Goal: Find contact information: Find contact information

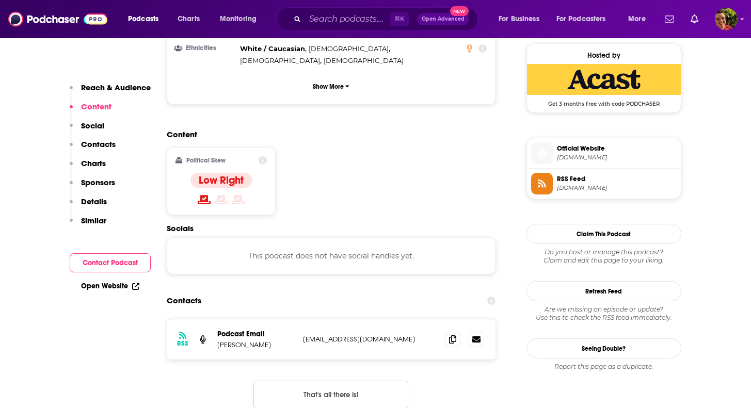
scroll to position [865, 0]
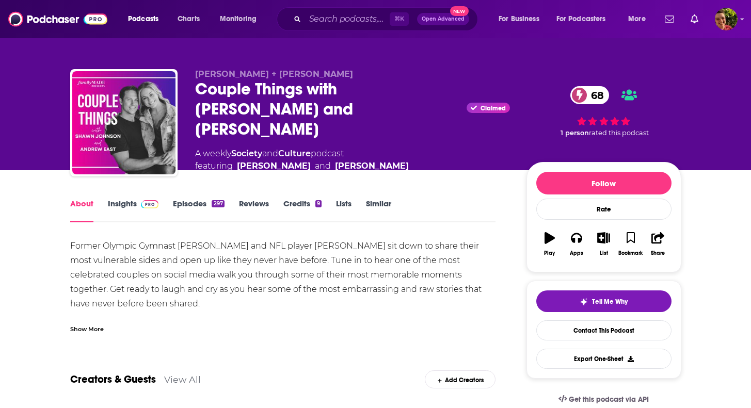
click at [138, 201] on span at bounding box center [148, 204] width 22 height 10
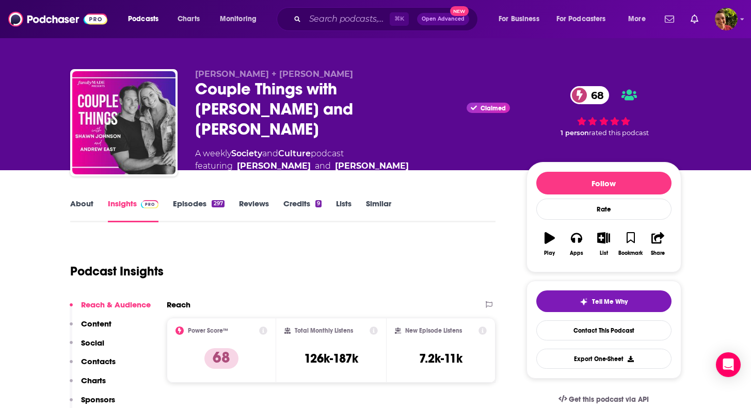
click at [367, 97] on div "Couple Things with Shawn and Andrew Claimed 68" at bounding box center [352, 109] width 315 height 60
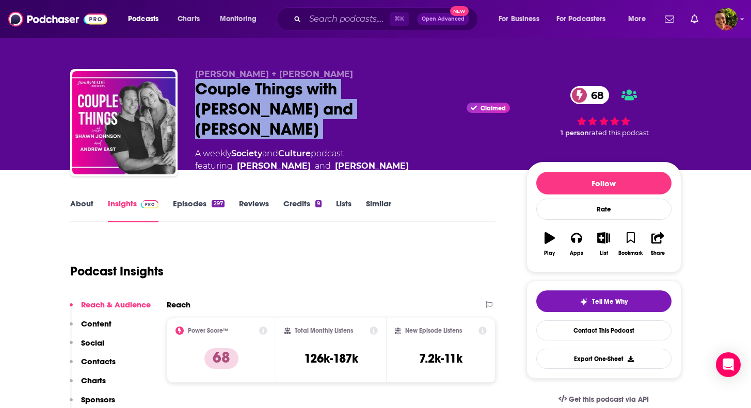
click at [367, 97] on div "Couple Things with Shawn and Andrew Claimed 68" at bounding box center [352, 109] width 315 height 60
click at [365, 100] on div "Couple Things with Shawn and Andrew Claimed 68" at bounding box center [352, 109] width 315 height 60
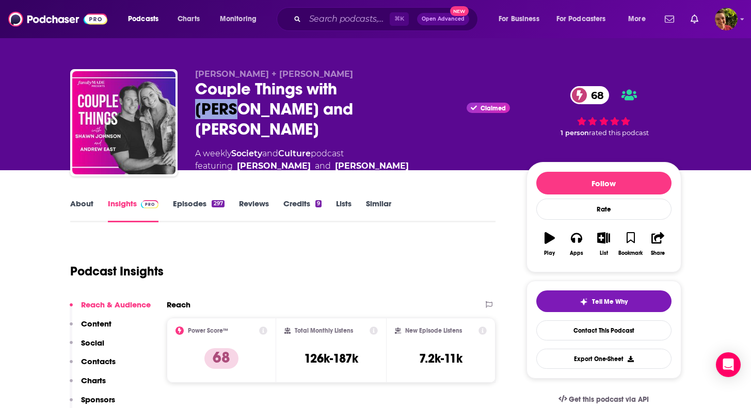
click at [365, 100] on div "Couple Things with Shawn and Andrew Claimed 68" at bounding box center [352, 109] width 315 height 60
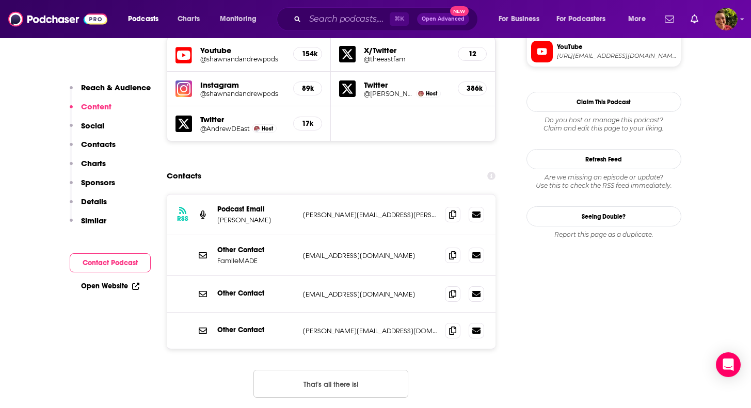
scroll to position [998, 0]
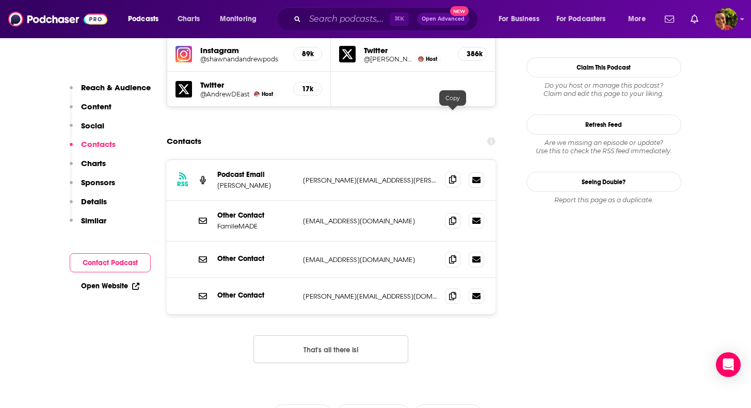
click at [449, 175] on icon at bounding box center [452, 179] width 7 height 8
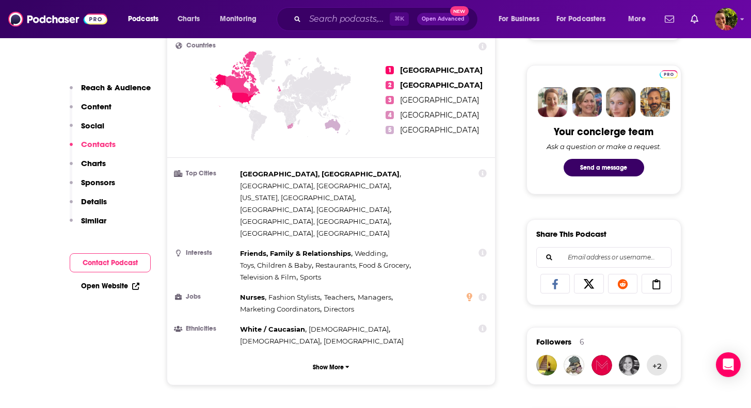
scroll to position [0, 0]
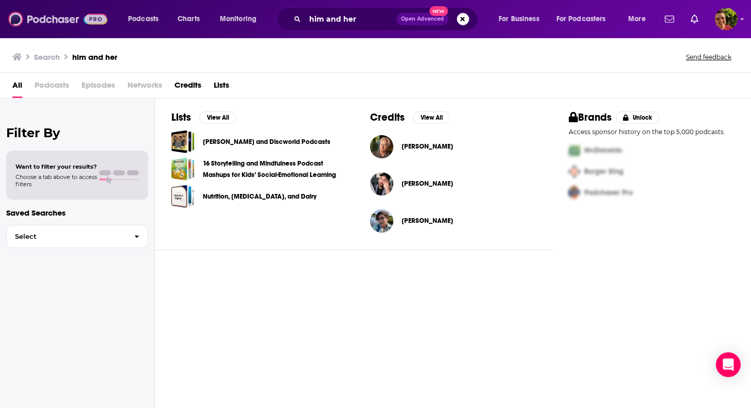
click at [39, 28] on img at bounding box center [57, 19] width 99 height 20
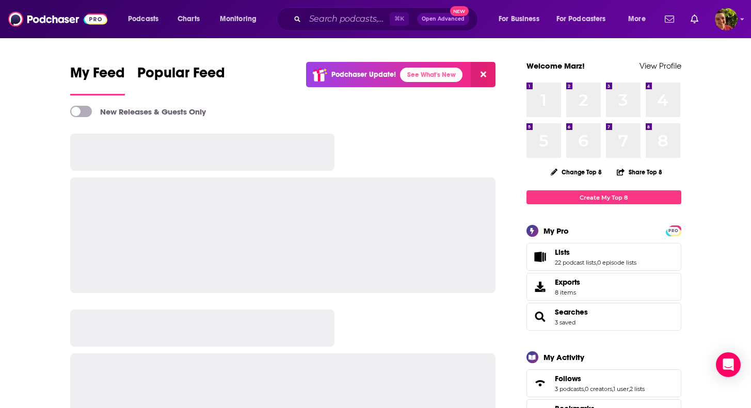
click at [336, 5] on div "Podcasts Charts Monitoring ⌘ K Open Advanced New For Business For Podcasters Mo…" at bounding box center [375, 19] width 751 height 38
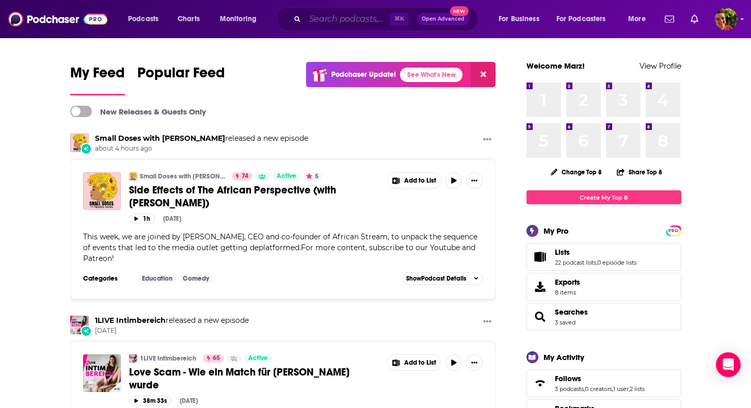
click at [325, 14] on input "Search podcasts, credits, & more..." at bounding box center [347, 19] width 85 height 17
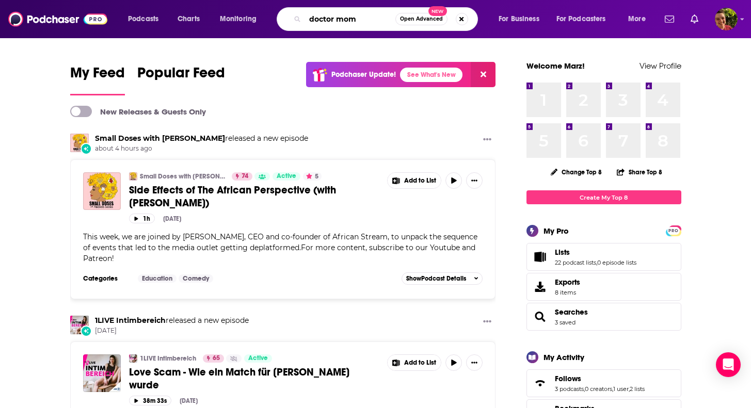
type input "doctor mom"
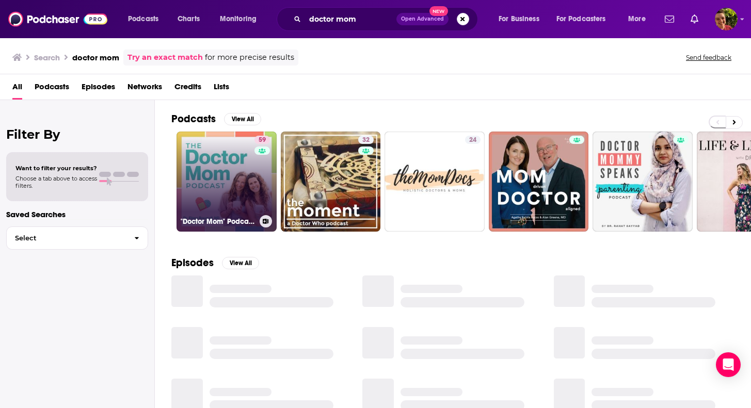
click at [208, 152] on link "59 "Doctor Mom" Podcast | Practical Tips to Be a Proactive Parent" at bounding box center [226, 182] width 100 height 100
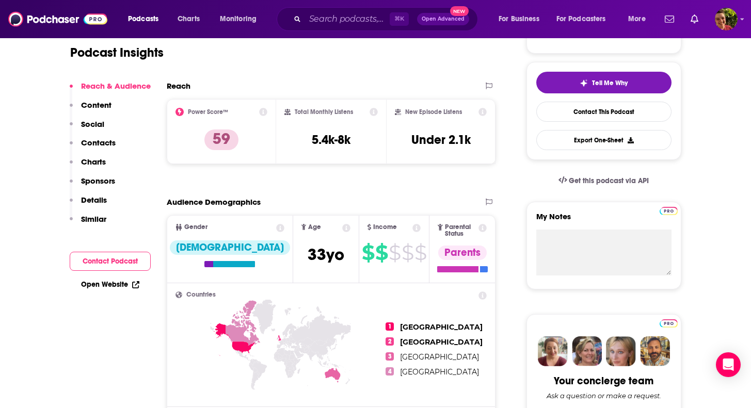
scroll to position [229, 0]
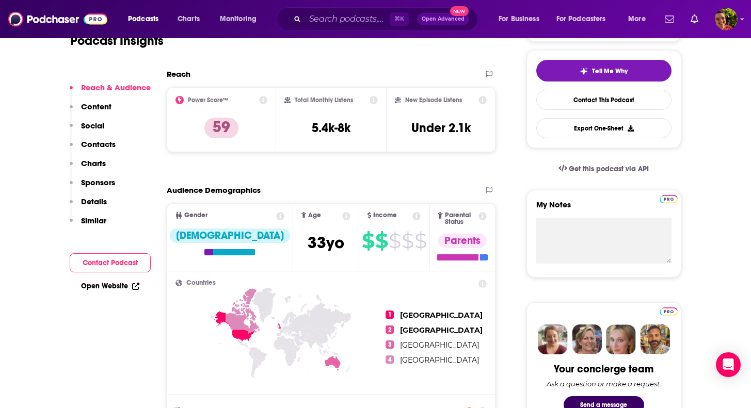
click at [114, 147] on p "Contacts" at bounding box center [98, 144] width 35 height 10
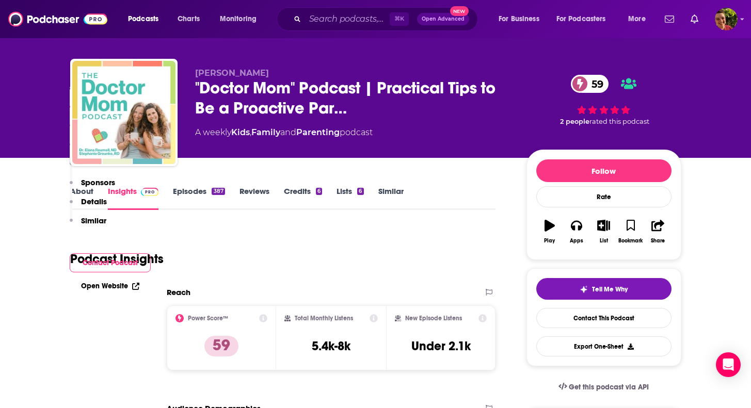
scroll to position [0, 0]
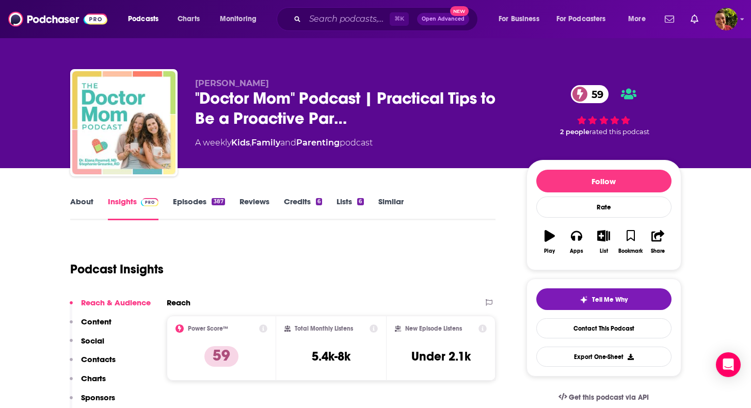
click at [242, 85] on span "Elana Roumell" at bounding box center [232, 83] width 74 height 10
copy p "Elana Roumell"
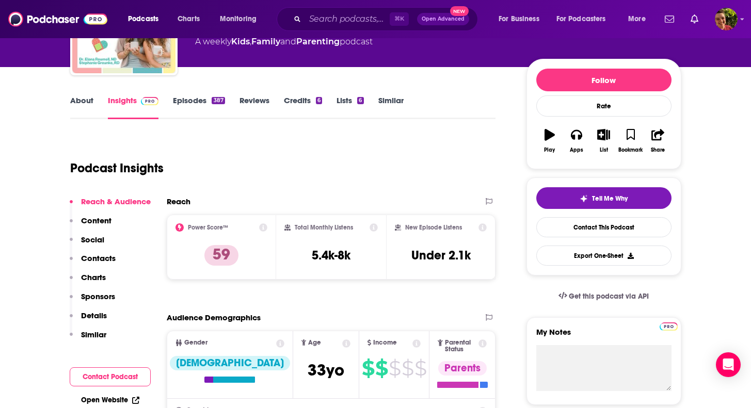
scroll to position [158, 0]
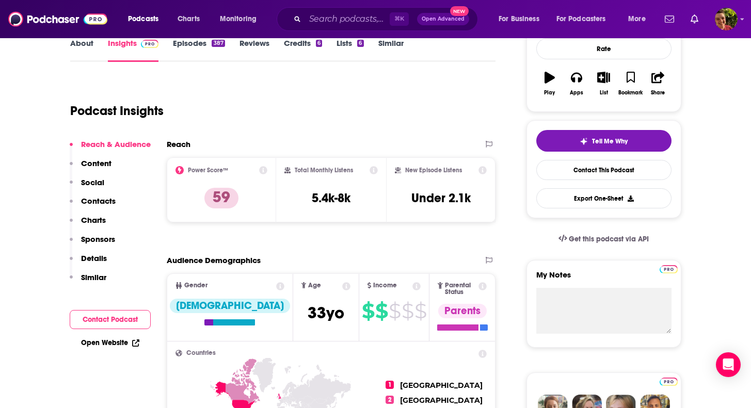
click at [110, 200] on p "Contacts" at bounding box center [98, 201] width 35 height 10
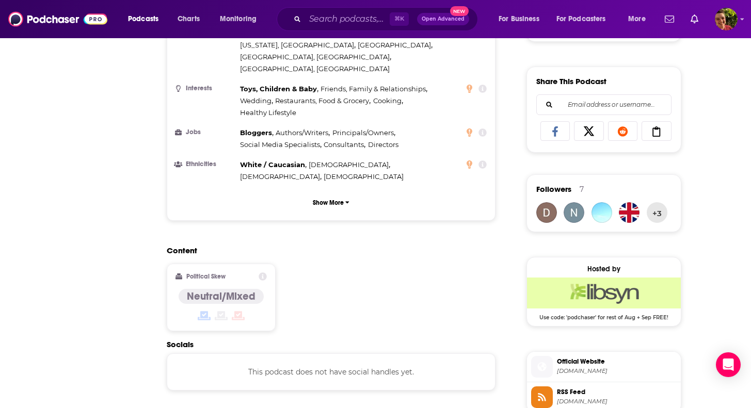
scroll to position [0, 0]
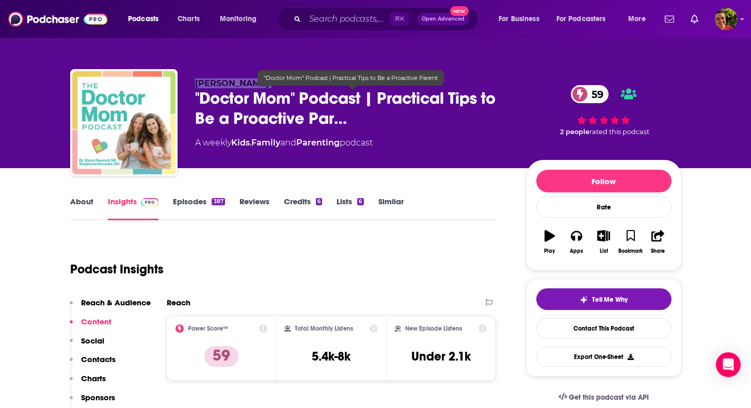
copy p "Elana Roumell"
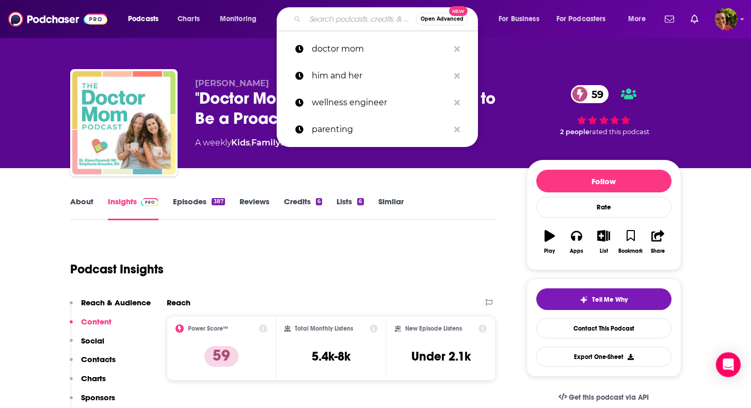
click at [318, 16] on input "Search podcasts, credits, & more..." at bounding box center [360, 19] width 111 height 17
paste input "Alive & Well"
type input "Alive & Well"
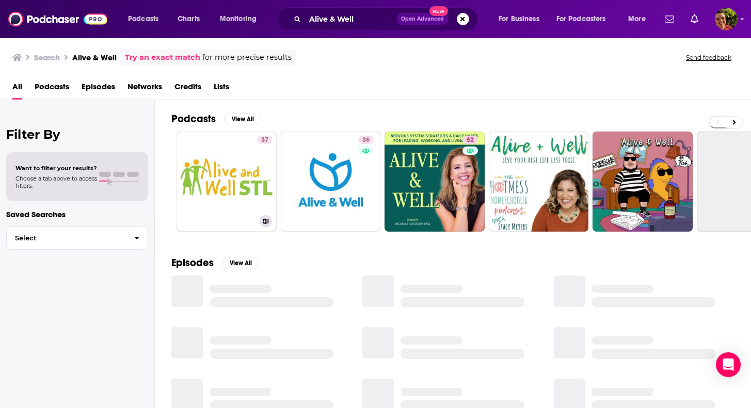
click at [257, 156] on div "37" at bounding box center [264, 175] width 15 height 79
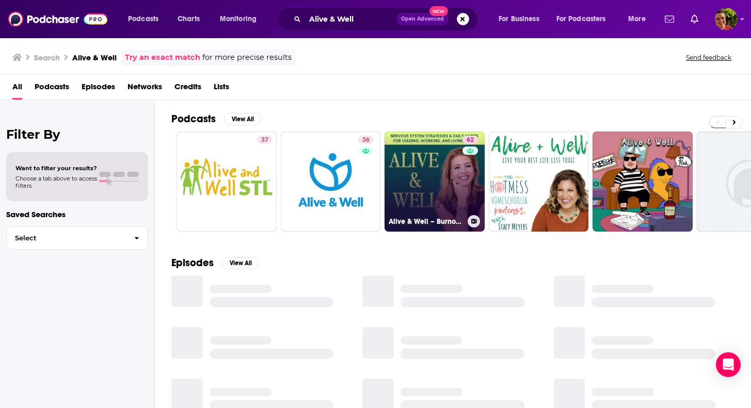
click at [412, 153] on link "62 Alive & Well – Burnout, Anxiety, Nervous System, Productivity, Time Manageme…" at bounding box center [434, 182] width 100 height 100
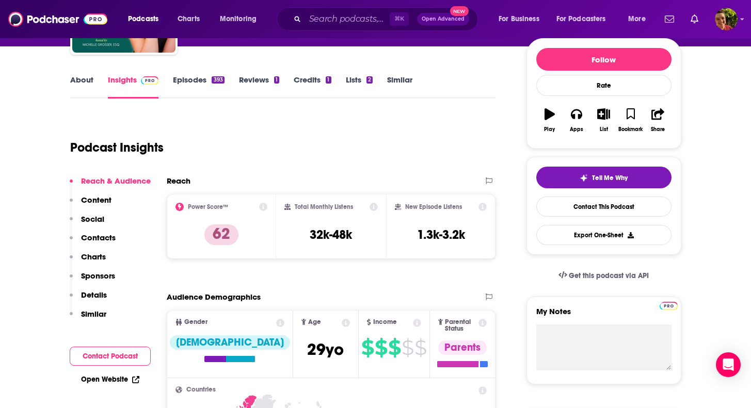
scroll to position [132, 0]
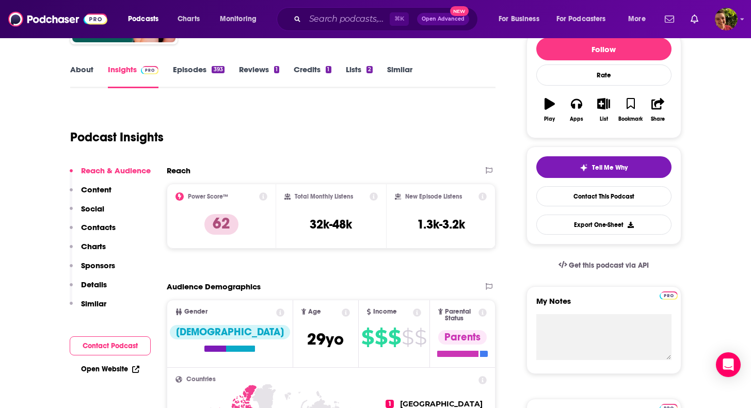
click at [107, 227] on p "Contacts" at bounding box center [98, 227] width 35 height 10
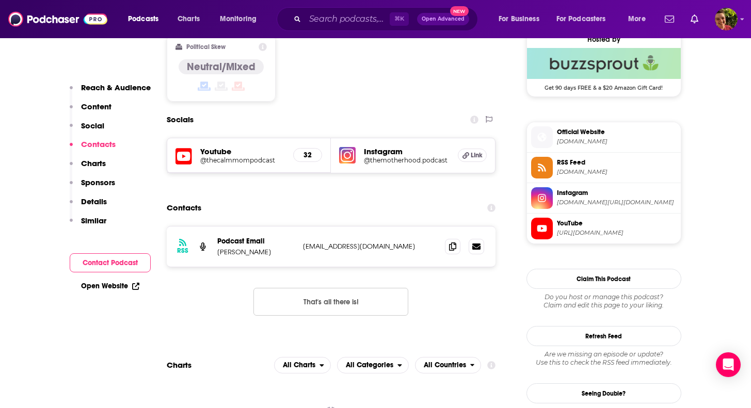
scroll to position [851, 0]
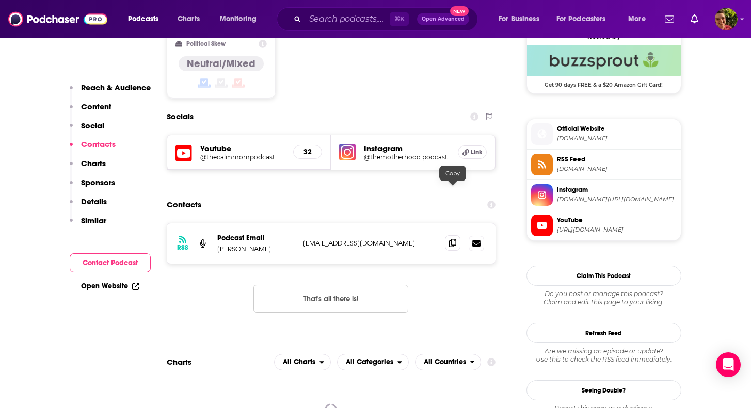
click at [459, 235] on span at bounding box center [452, 242] width 15 height 15
click at [248, 223] on div "RSS Podcast Email Michelle Grosser hello@michellegrosser.com hello@michellegros…" at bounding box center [331, 243] width 329 height 40
click at [245, 245] on p "Michelle Grosser" at bounding box center [255, 249] width 77 height 9
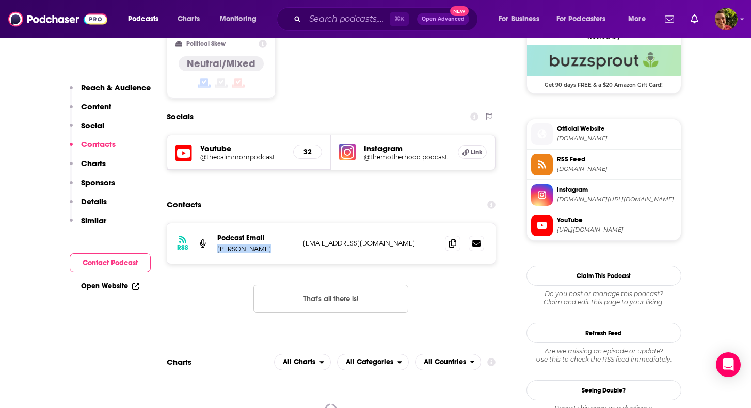
copy p "Michelle Grosser"
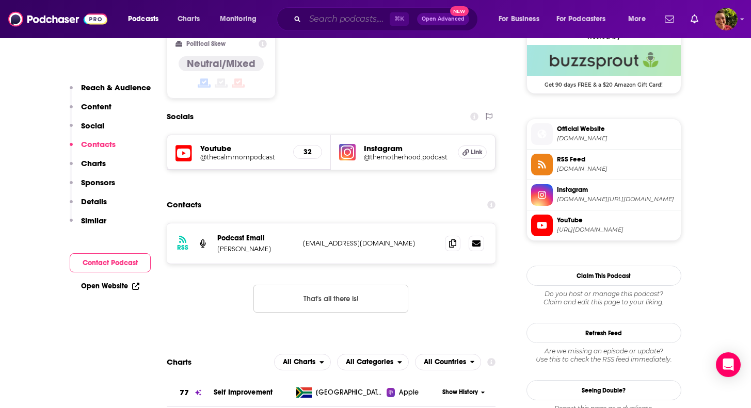
click at [365, 18] on input "Search podcasts, credits, & more..." at bounding box center [347, 19] width 85 height 17
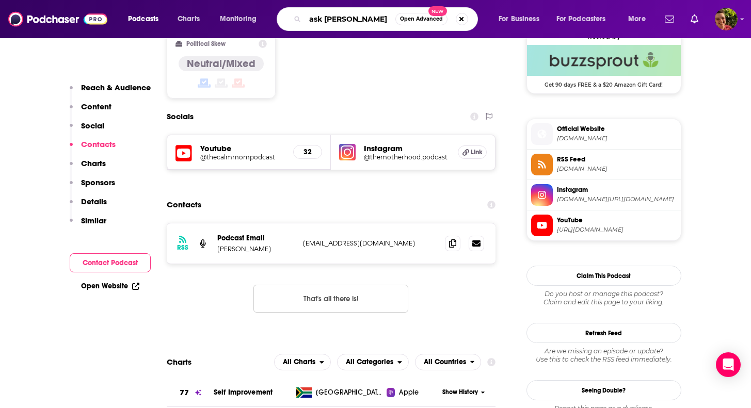
type input "ask lisa"
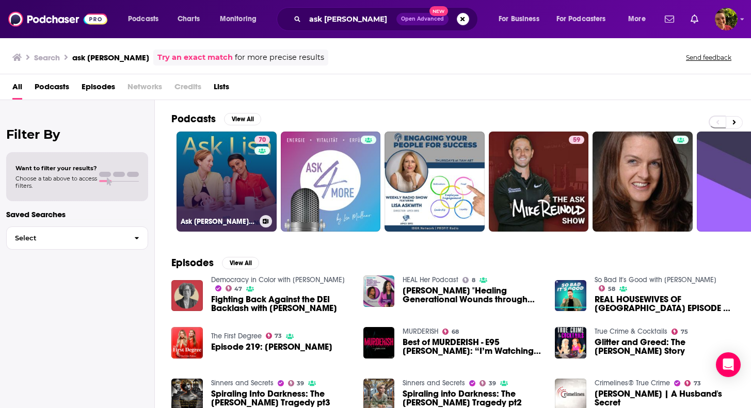
click at [224, 164] on link "70 Ask Lisa: The Psychology of Raising Tweens & Teens" at bounding box center [226, 182] width 100 height 100
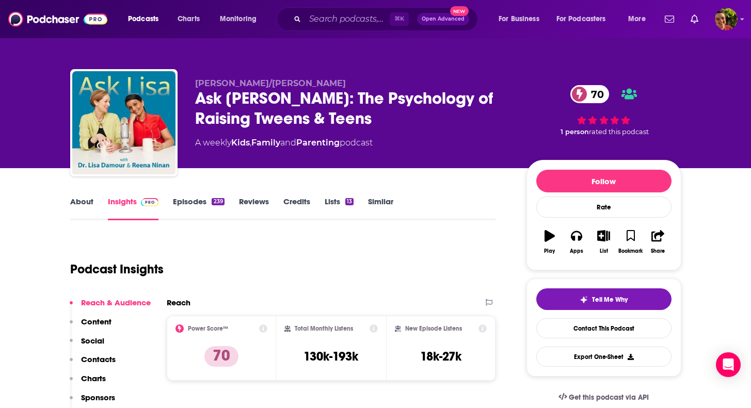
click at [193, 197] on link "Episodes 239" at bounding box center [198, 209] width 51 height 24
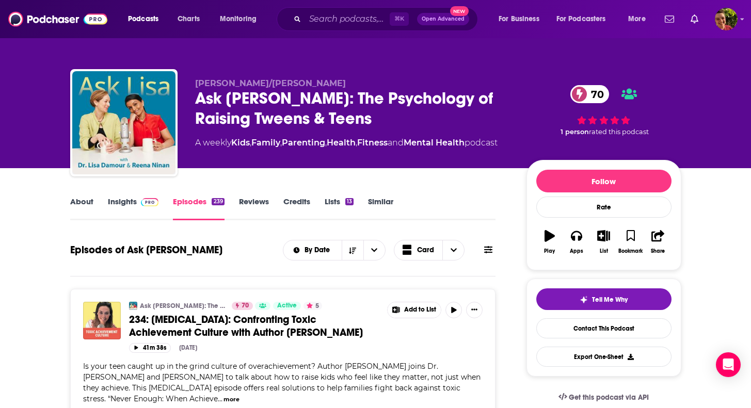
click at [485, 252] on icon at bounding box center [488, 249] width 8 height 7
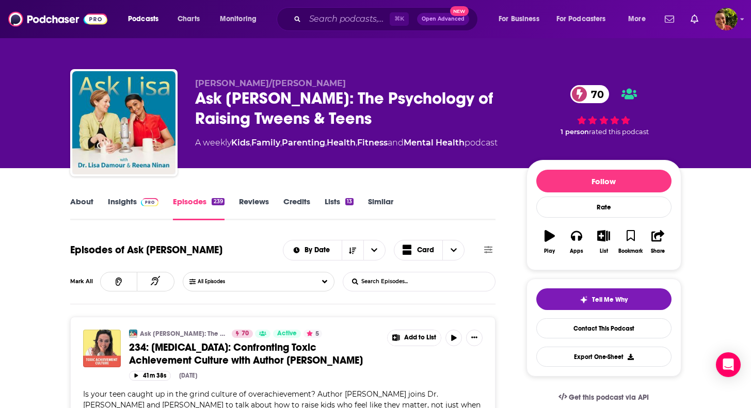
click at [431, 267] on div "Episodes of Ask Lisa By Date Card Mark All All Episodes List Search Input Searc…" at bounding box center [283, 271] width 426 height 68
click at [415, 278] on input "List Search Input" at bounding box center [397, 281] width 108 height 19
type input "toddler"
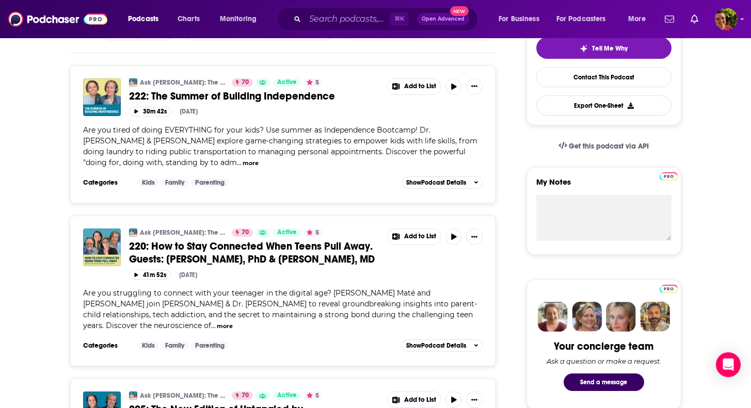
scroll to position [345, 0]
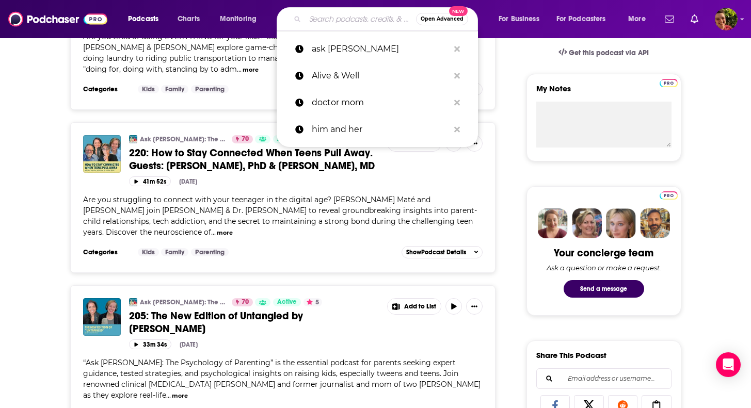
click at [344, 24] on input "Search podcasts, credits, & more..." at bounding box center [360, 19] width 111 height 17
paste input "AT Parenting Survival Raising Kids with OCD & Anxiety"
type input "AT Parenting Survival Raising Kids with OCD & Anxiety"
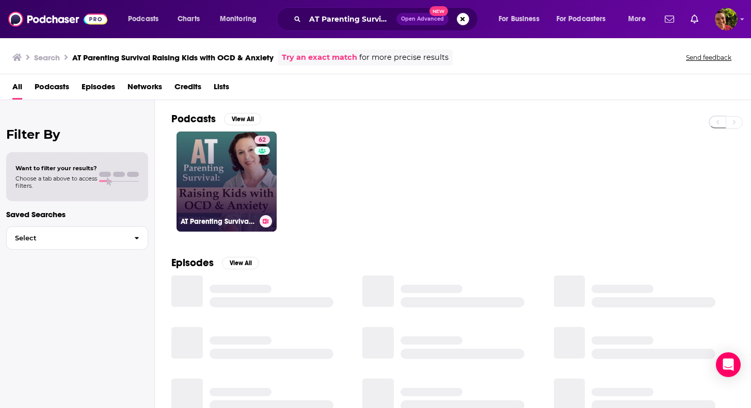
click at [238, 168] on link "62 AT Parenting Survival | Raising Kids with OCD & Anxiety" at bounding box center [226, 182] width 100 height 100
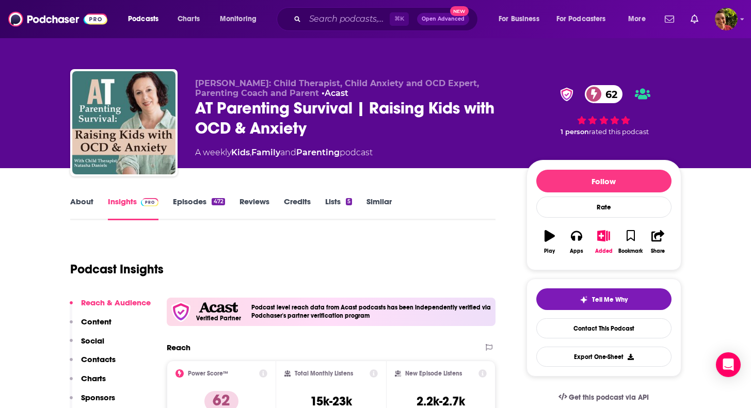
click at [198, 196] on div "About Insights Episodes 472 Reviews Credits Lists 5 Similar" at bounding box center [283, 207] width 426 height 25
click at [197, 203] on link "Episodes 472" at bounding box center [199, 209] width 52 height 24
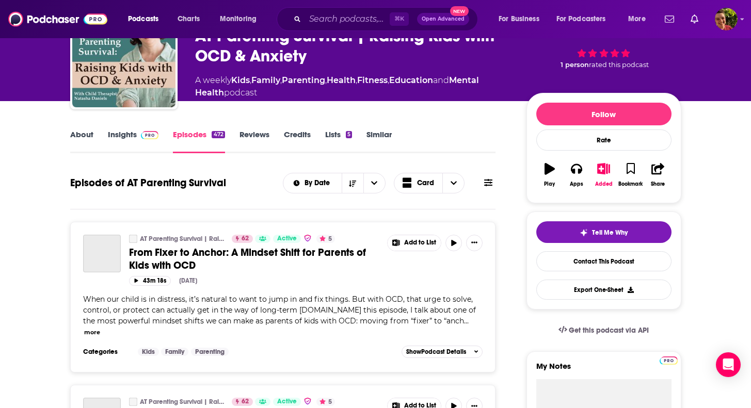
scroll to position [115, 0]
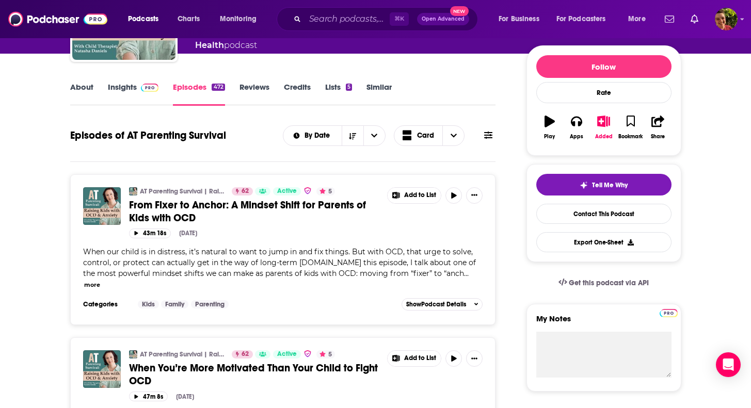
click at [489, 135] on icon at bounding box center [488, 135] width 8 height 8
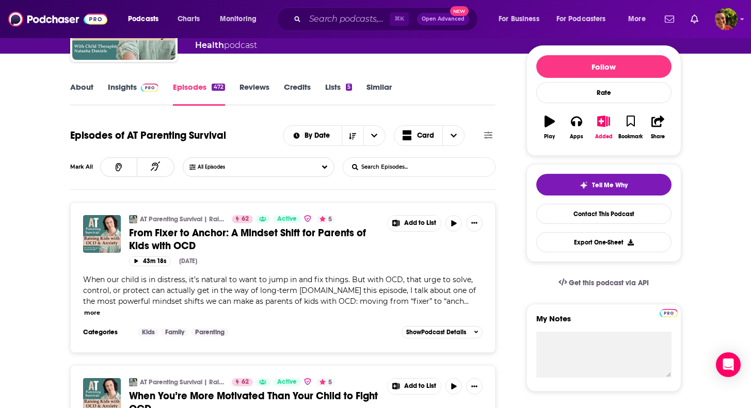
click at [430, 168] on input "List Search Input" at bounding box center [397, 167] width 108 height 19
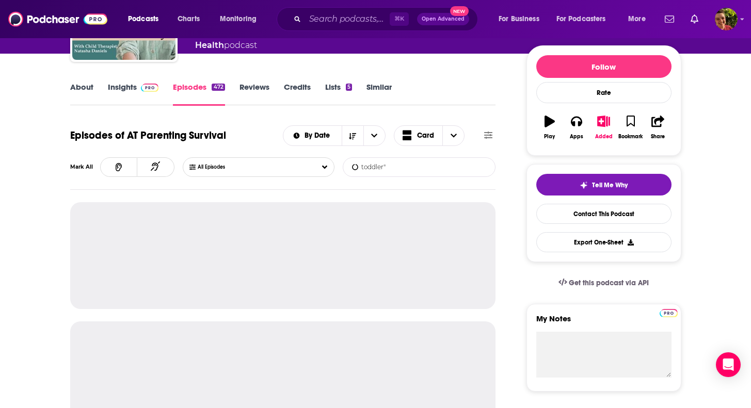
click at [359, 166] on input "toddler"" at bounding box center [397, 167] width 108 height 19
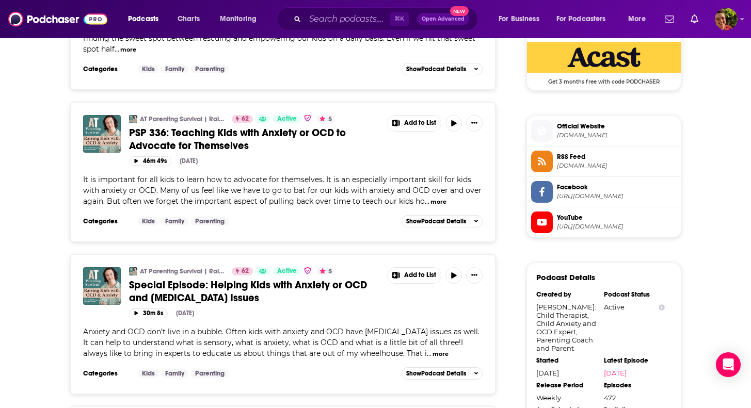
scroll to position [869, 0]
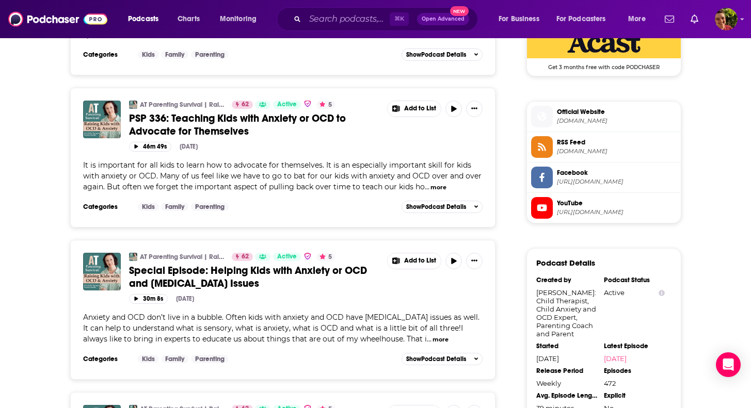
type input ""toddler""
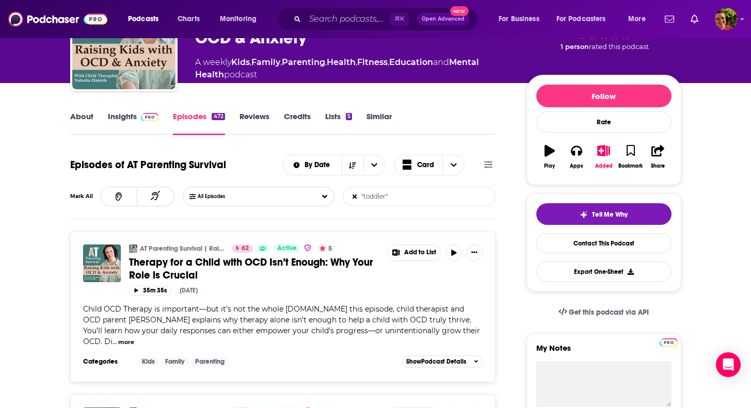
scroll to position [0, 0]
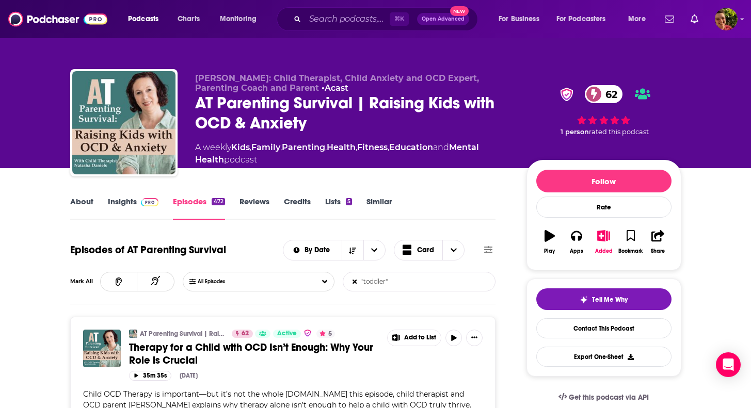
click at [84, 203] on link "About" at bounding box center [81, 209] width 23 height 24
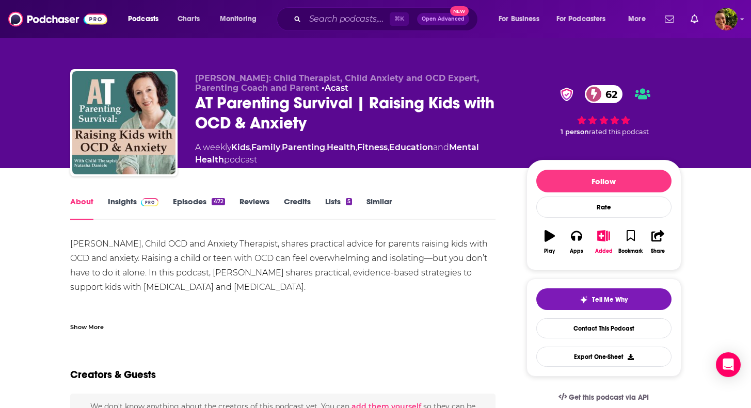
click at [141, 195] on div "About Insights Episodes 472 Reviews Credits Lists 5 Similar" at bounding box center [283, 207] width 426 height 25
click at [137, 200] on span at bounding box center [148, 202] width 22 height 10
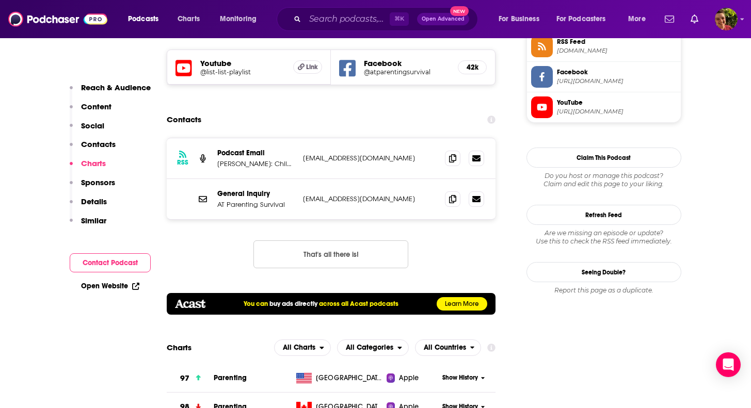
scroll to position [968, 0]
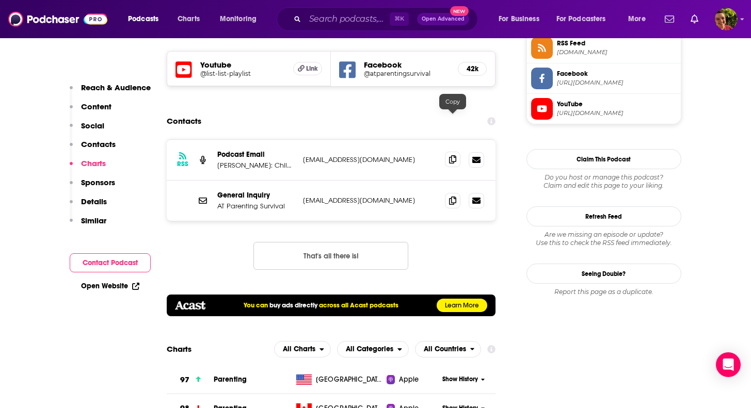
click at [451, 155] on icon at bounding box center [452, 159] width 7 height 8
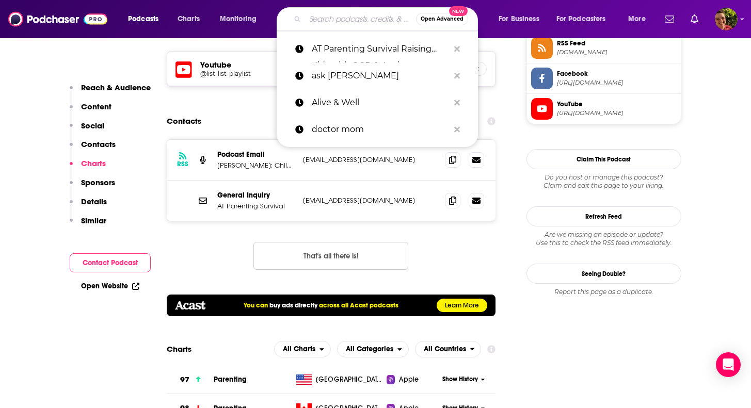
click at [350, 25] on input "Search podcasts, credits, & more..." at bounding box center [360, 19] width 111 height 17
paste input "Authentic Parenting"
type input "Authentic Parenting"
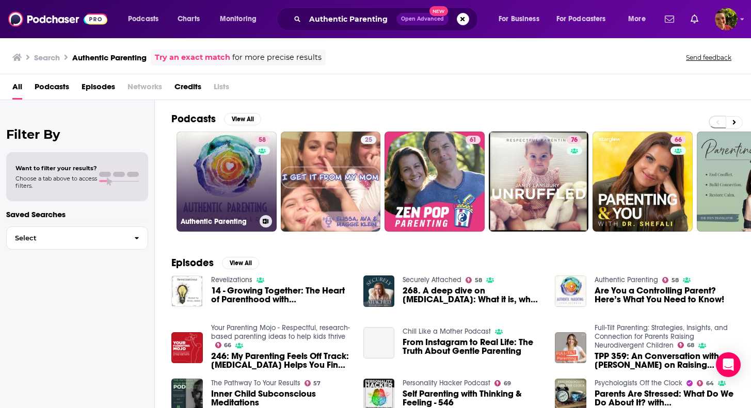
click at [219, 173] on link "58 Authentic Parenting" at bounding box center [226, 182] width 100 height 100
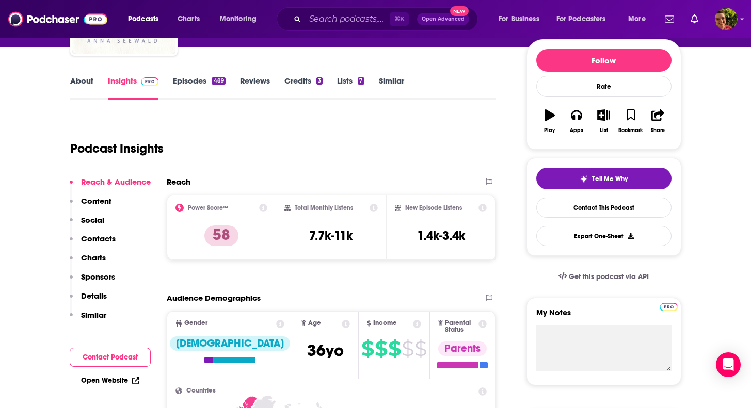
click at [100, 240] on p "Contacts" at bounding box center [98, 239] width 35 height 10
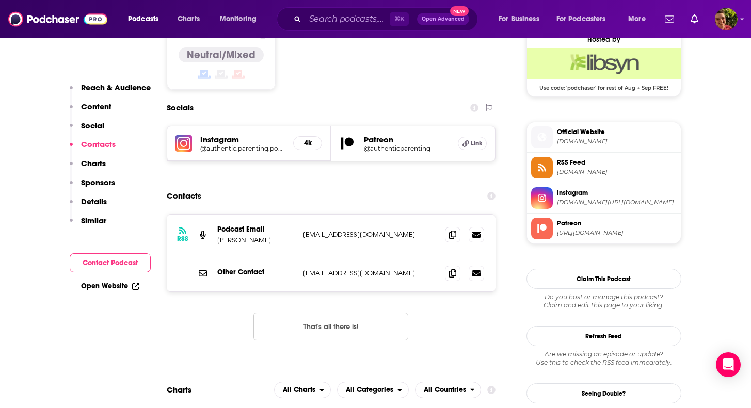
scroll to position [851, 0]
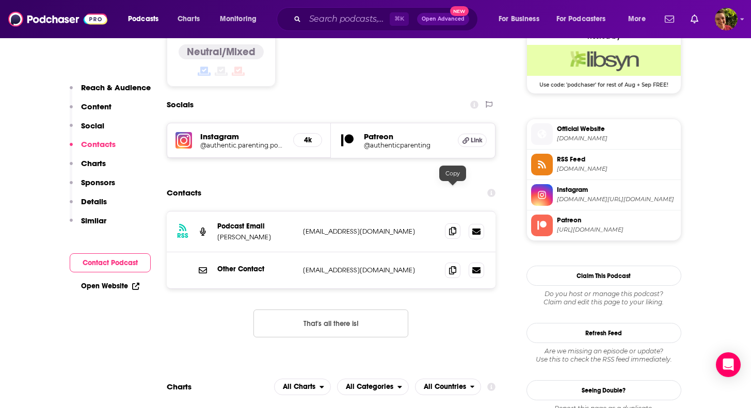
click at [457, 223] on span at bounding box center [452, 230] width 15 height 15
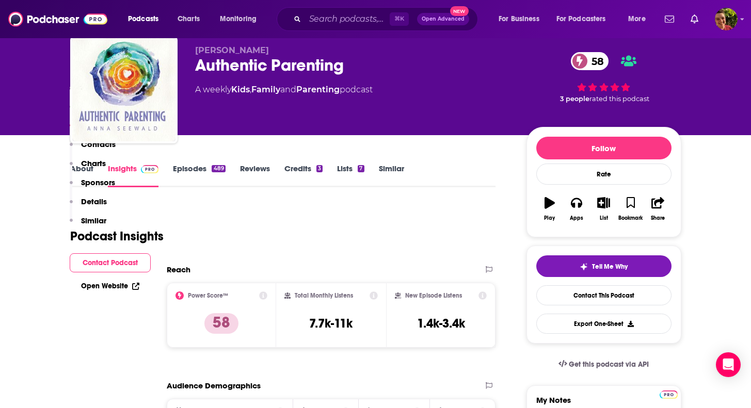
scroll to position [0, 0]
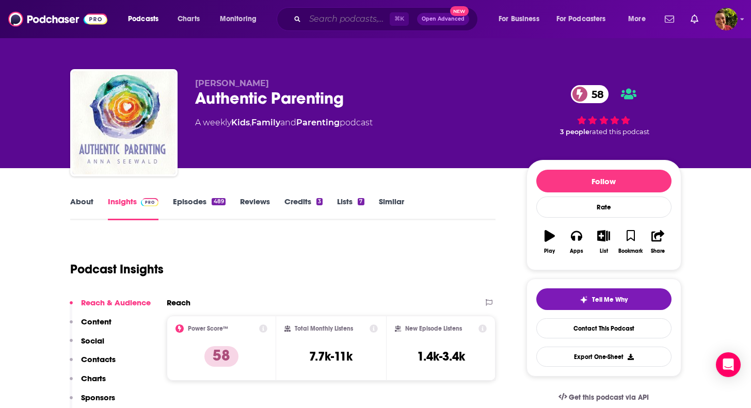
click at [370, 14] on input "Search podcasts, credits, & more..." at bounding box center [347, 19] width 85 height 17
paste input "Beautiful Boys with Andy Haynes and Mike Cannon"
type input "Beautiful Boys with Andy Haynes and Mike Cannon"
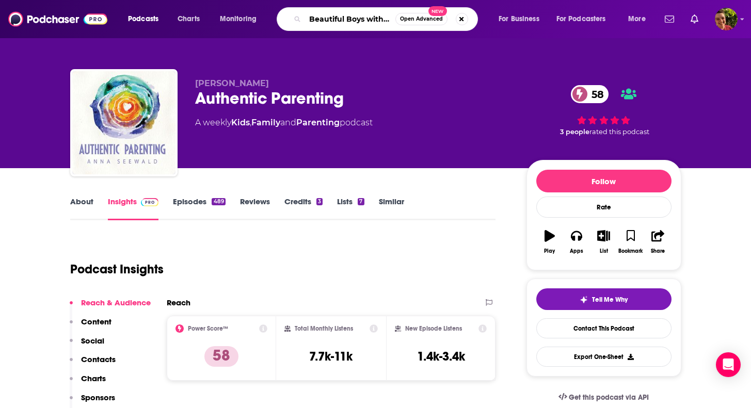
scroll to position [0, 113]
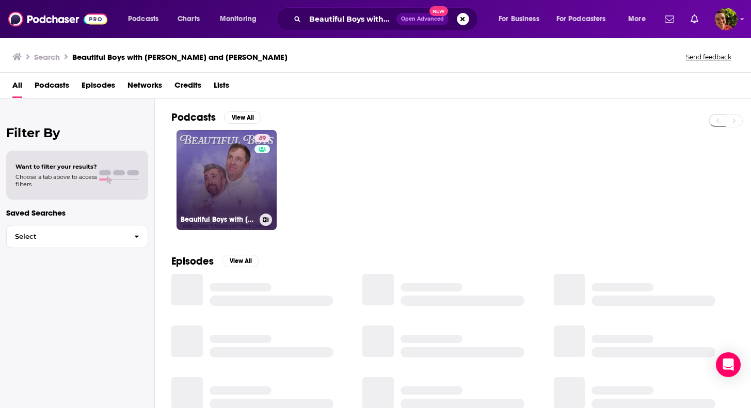
click at [226, 170] on link "49 Beautiful Boys with Andy Haynes and Mike Cannon" at bounding box center [226, 180] width 100 height 100
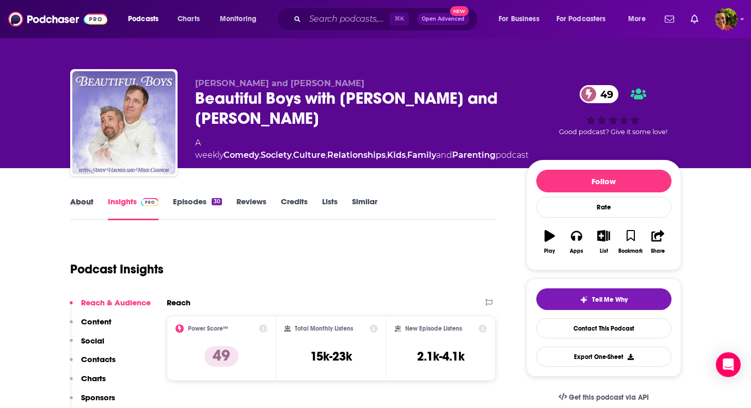
click at [95, 204] on div "About" at bounding box center [89, 209] width 38 height 24
click at [88, 203] on link "About" at bounding box center [81, 209] width 23 height 24
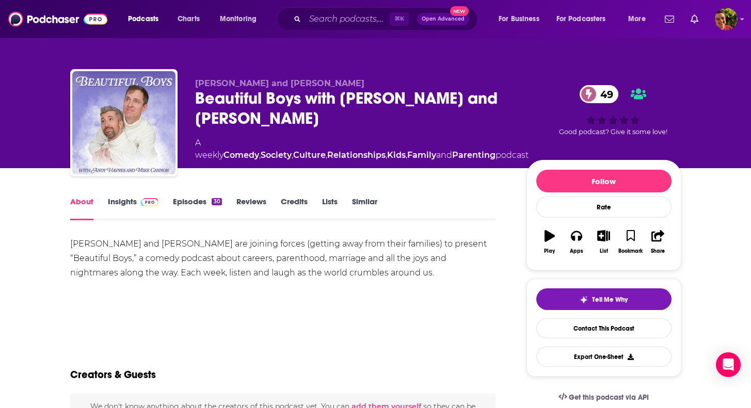
click at [194, 201] on link "Episodes 30" at bounding box center [197, 209] width 48 height 24
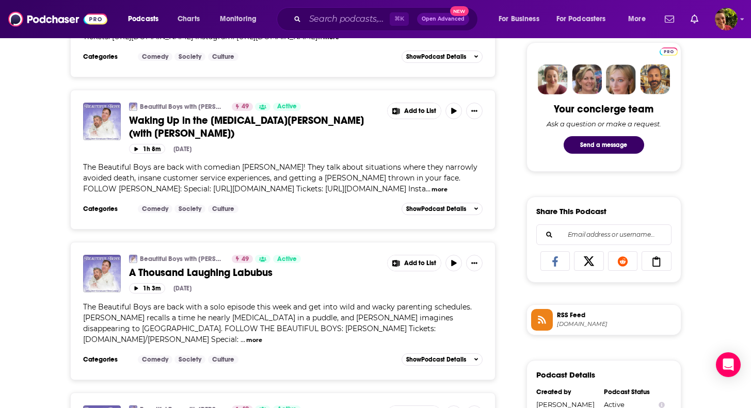
scroll to position [500, 0]
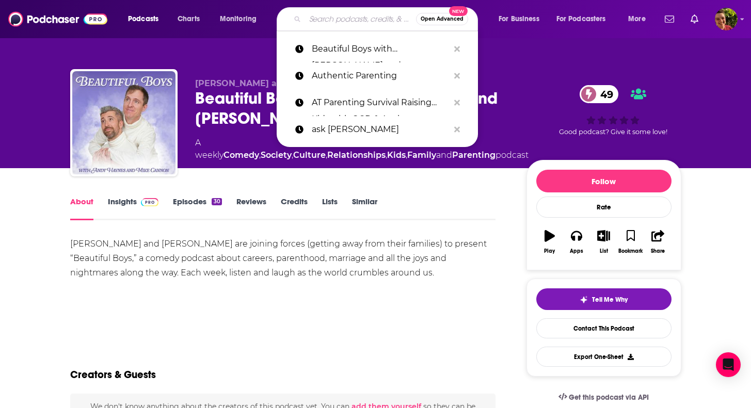
click at [329, 13] on input "Search podcasts, credits, & more..." at bounding box center [360, 19] width 111 height 17
paste input "Best of Both Worlds Podcast"
type input "Best of Both Worlds Podcast"
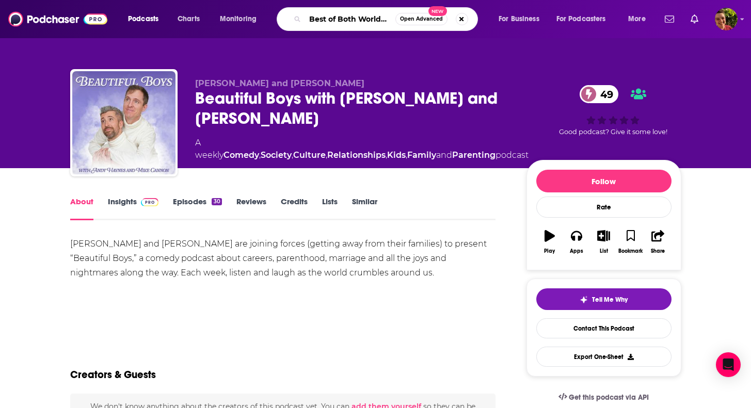
scroll to position [0, 27]
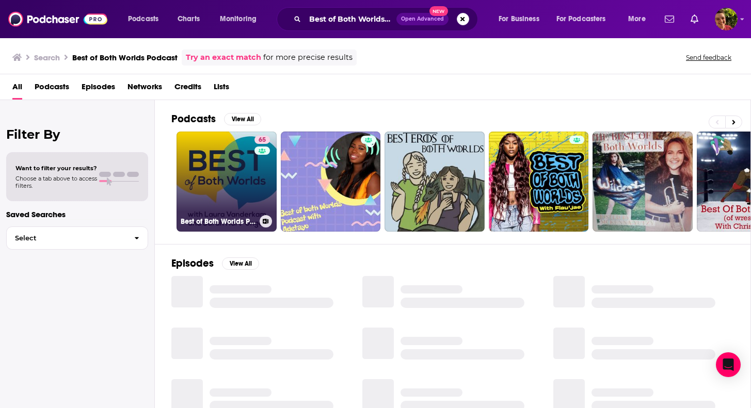
click at [232, 151] on link "65 Best of Both Worlds Podcast" at bounding box center [226, 182] width 100 height 100
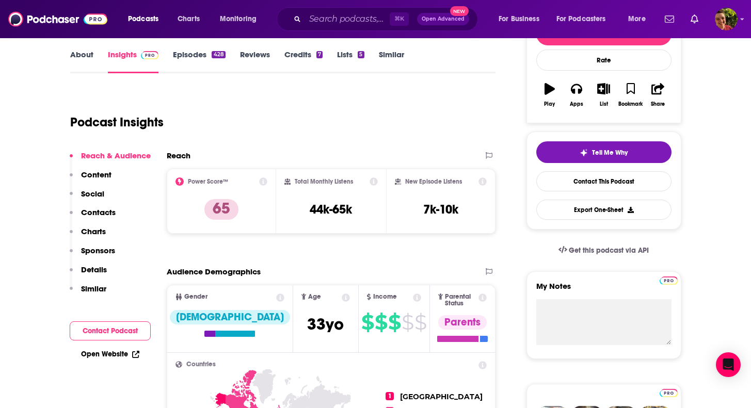
click at [93, 215] on p "Contacts" at bounding box center [98, 212] width 35 height 10
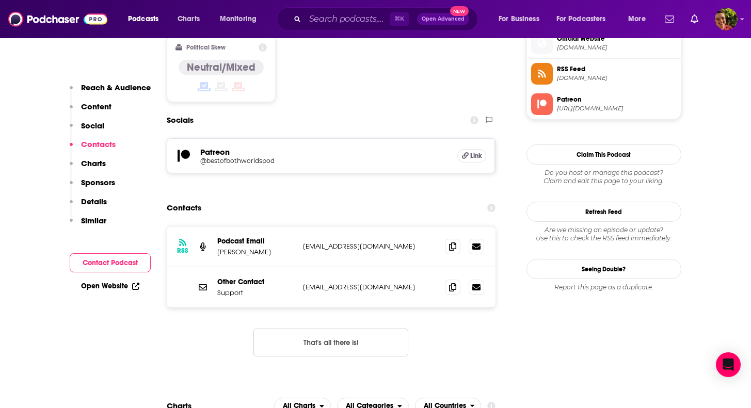
scroll to position [851, 0]
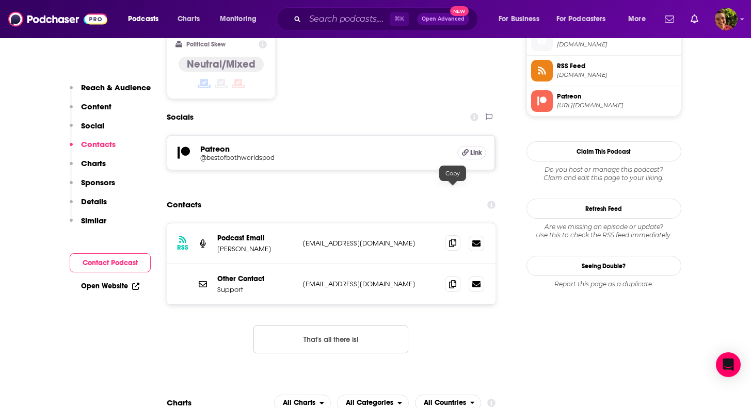
click at [454, 239] on icon at bounding box center [452, 243] width 7 height 8
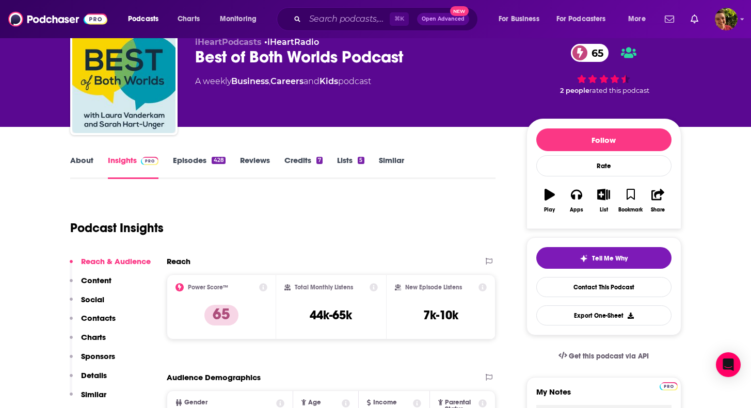
scroll to position [0, 0]
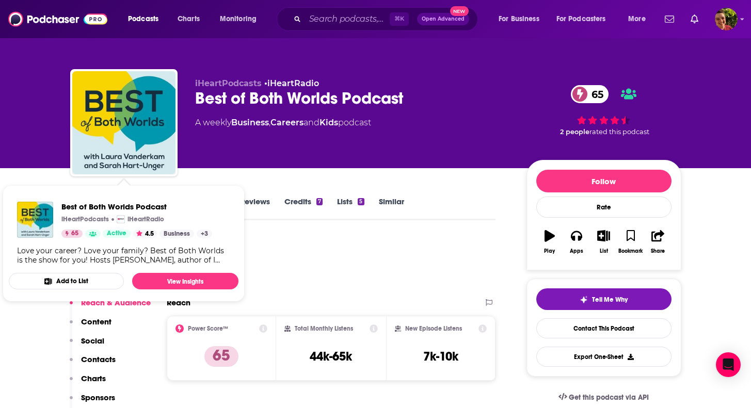
click at [51, 152] on div "iHeartPodcasts • iHeartRadio Best of Both Worlds Podcast 65 A weekly Business ,…" at bounding box center [375, 84] width 660 height 168
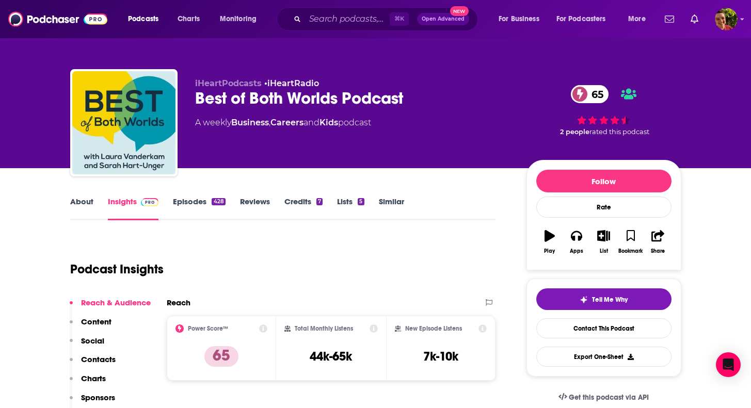
click at [81, 204] on link "About" at bounding box center [81, 209] width 23 height 24
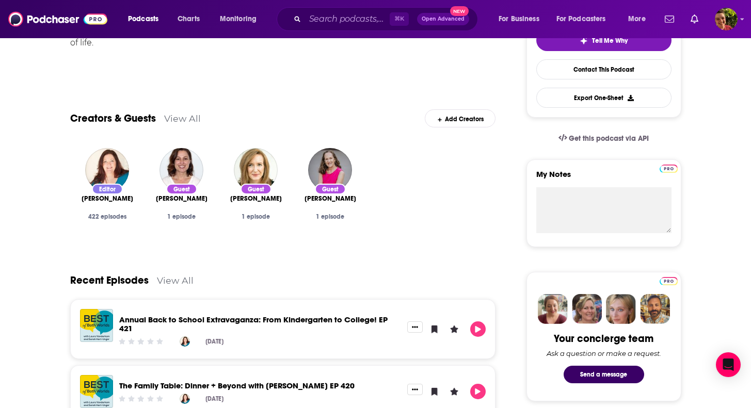
scroll to position [327, 0]
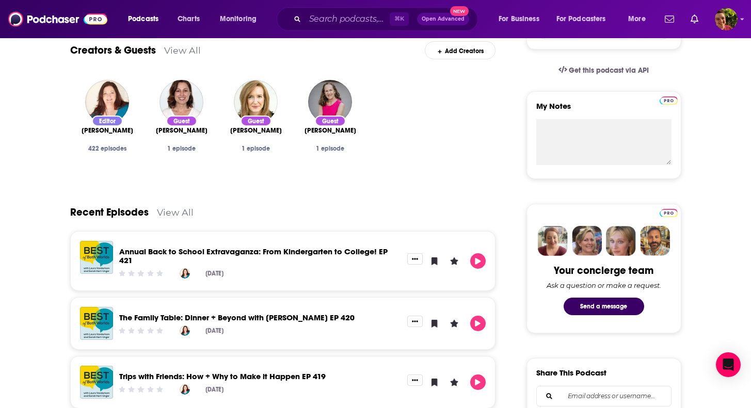
click at [353, 29] on div "⌘ K Open Advanced New" at bounding box center [376, 19] width 201 height 24
click at [348, 24] on input "Search podcasts, credits, & more..." at bounding box center [347, 19] width 85 height 17
paste input "Bood to Food The Podcast"
type input "Bood to Food The Podcast"
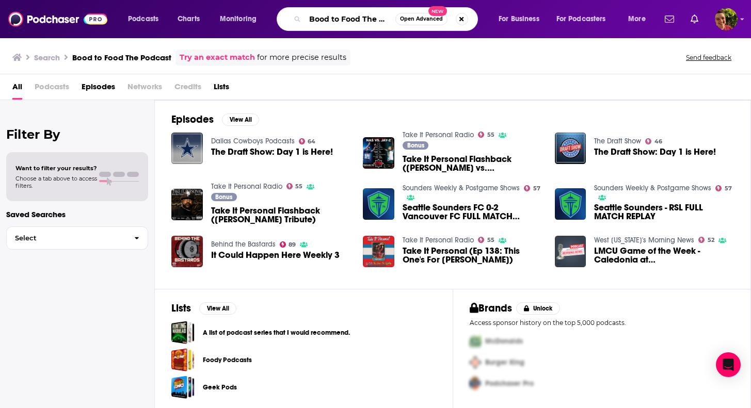
click at [329, 14] on input "Bood to Food The Podcast" at bounding box center [350, 19] width 90 height 17
click at [329, 18] on input "Bood to Food The Podcast" at bounding box center [350, 19] width 90 height 17
type input "Boob to Food The Podcast"
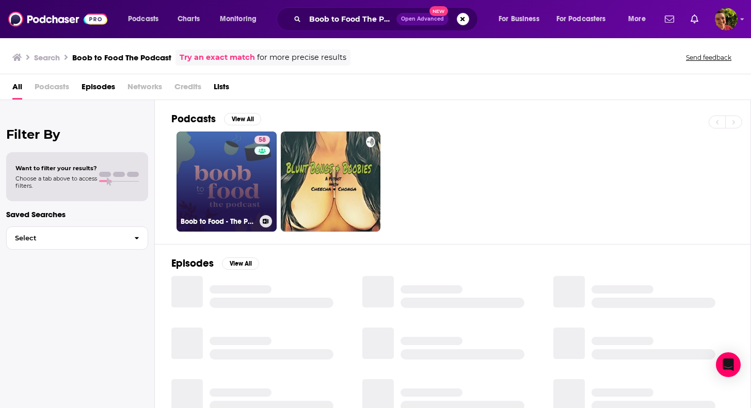
click at [239, 154] on link "58 Boob to Food - The Podcast" at bounding box center [226, 182] width 100 height 100
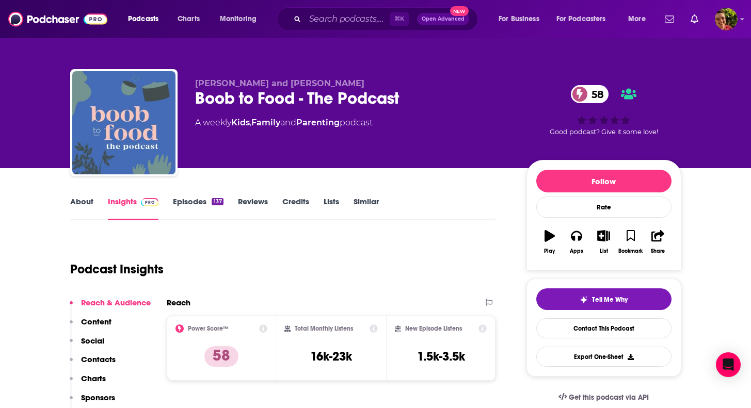
scroll to position [62, 0]
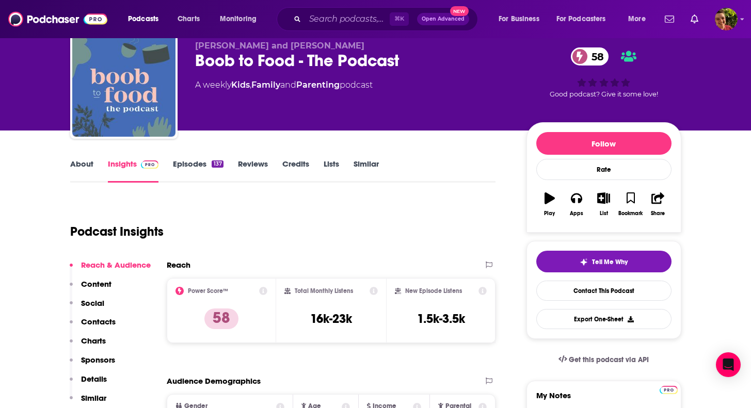
click at [99, 337] on p "Charts" at bounding box center [93, 341] width 25 height 10
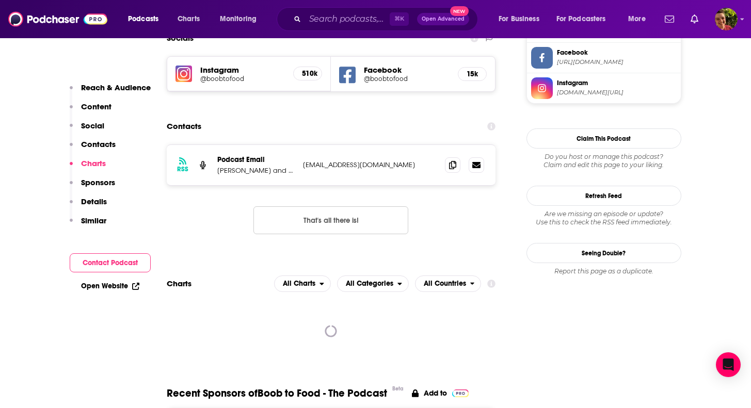
scroll to position [900, 0]
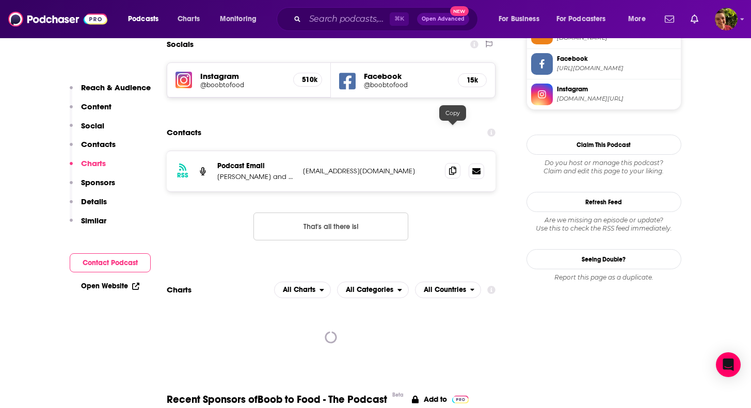
click at [455, 167] on icon at bounding box center [452, 171] width 7 height 8
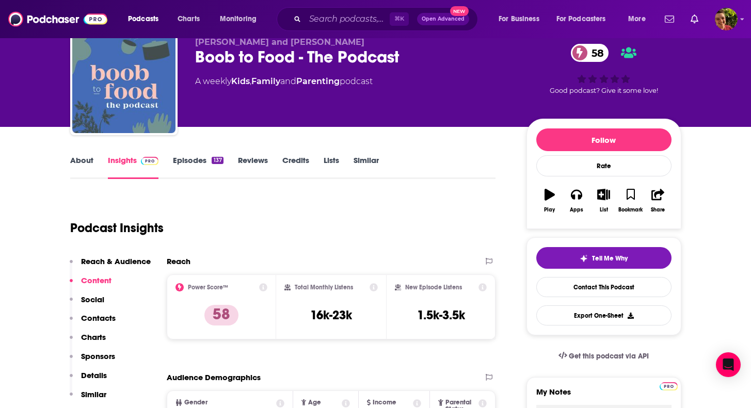
scroll to position [0, 0]
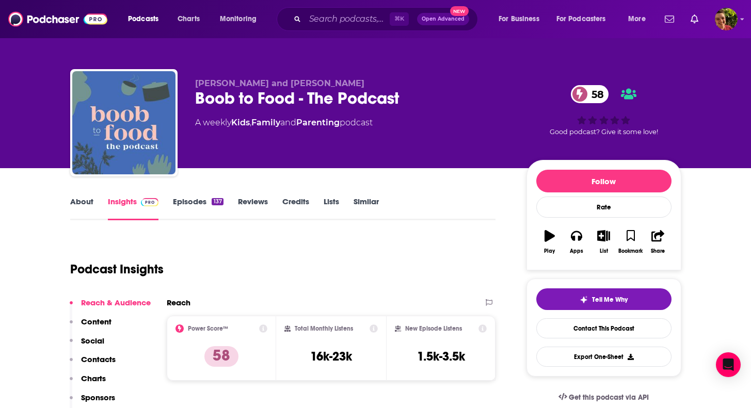
click at [86, 196] on div "About Insights Episodes 137 Reviews Credits Lists Similar" at bounding box center [283, 207] width 426 height 25
click at [85, 201] on link "About" at bounding box center [81, 209] width 23 height 24
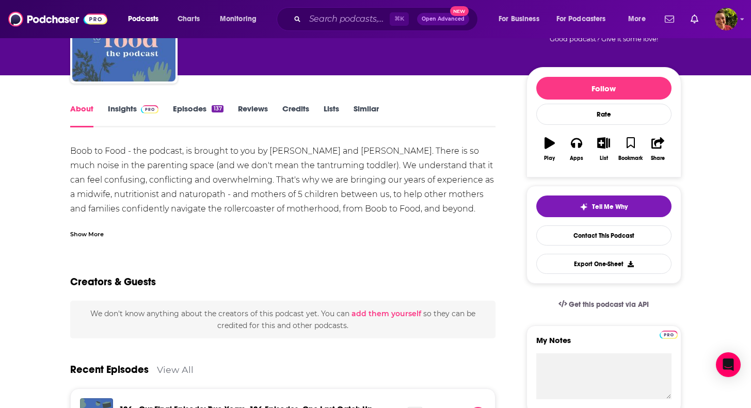
scroll to position [394, 0]
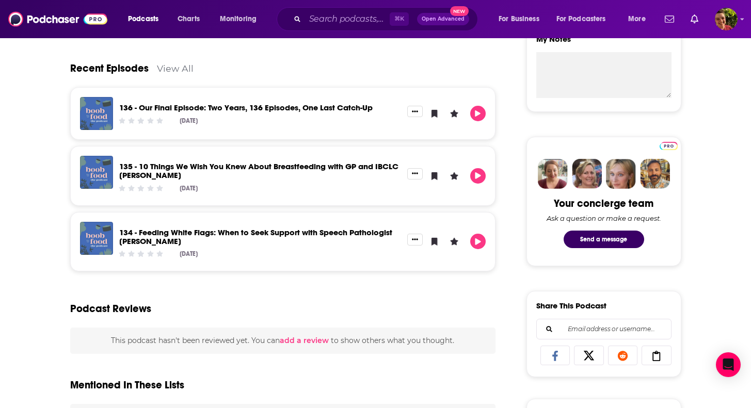
click at [169, 74] on div "Recent Episodes View All" at bounding box center [283, 62] width 426 height 50
click at [181, 65] on link "View All" at bounding box center [175, 68] width 37 height 11
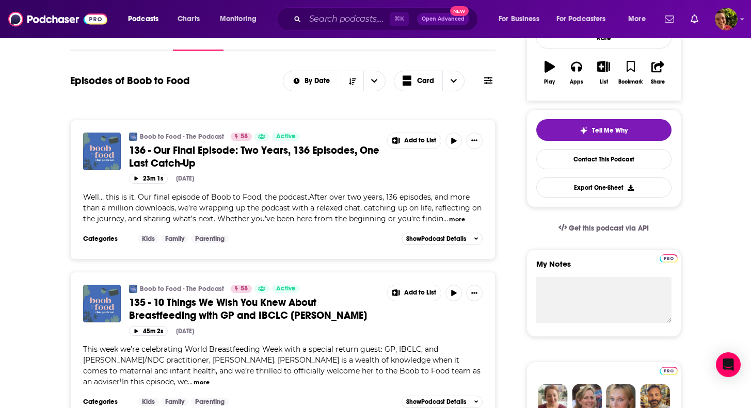
scroll to position [184, 0]
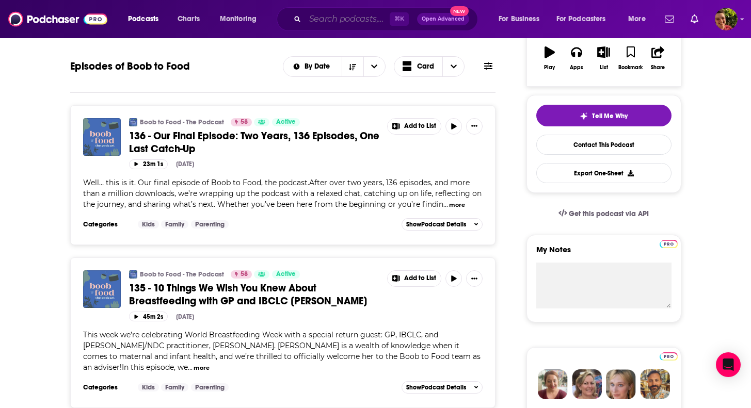
click at [332, 17] on input "Search podcasts, credits, & more..." at bounding box center [347, 19] width 85 height 17
paste input "Care and Feeding"
type input "Care and Feeding"
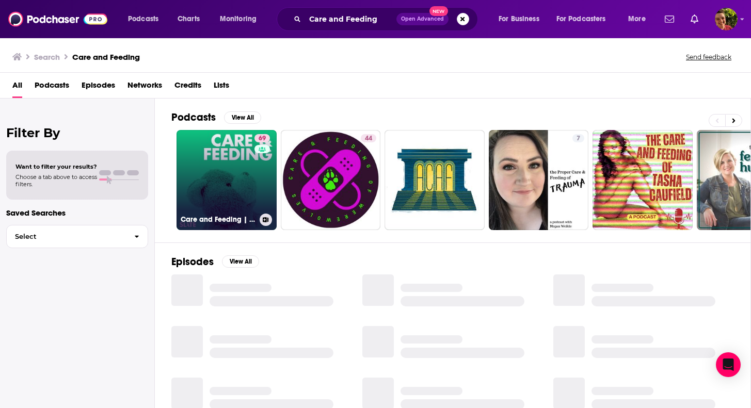
click at [231, 198] on link "69 Care and Feeding | Slate's parenting show" at bounding box center [226, 180] width 100 height 100
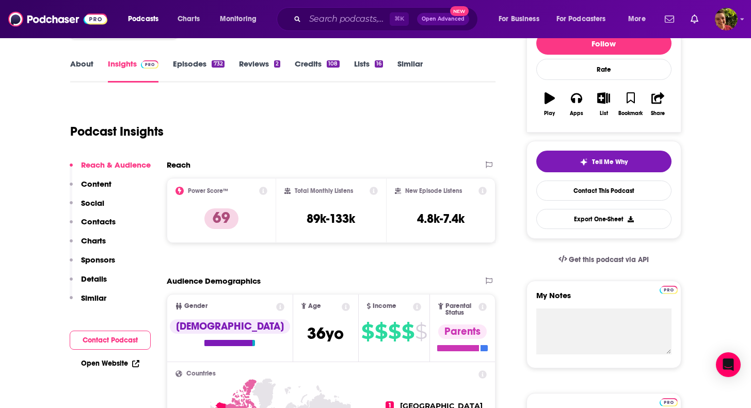
scroll to position [87, 0]
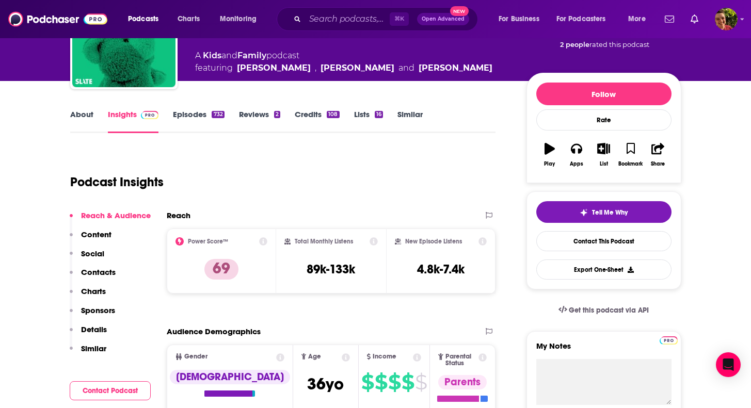
click at [86, 113] on link "About" at bounding box center [81, 121] width 23 height 24
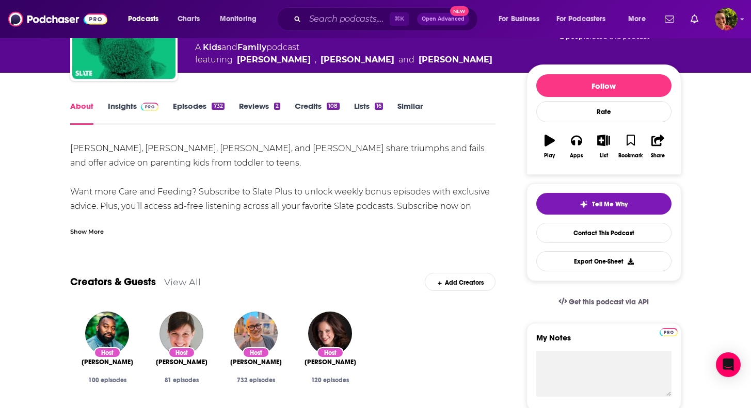
scroll to position [20, 0]
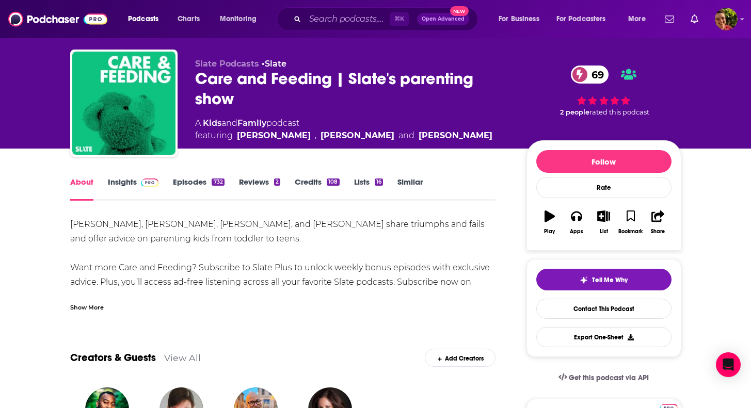
click at [132, 180] on link "Insights" at bounding box center [133, 189] width 51 height 24
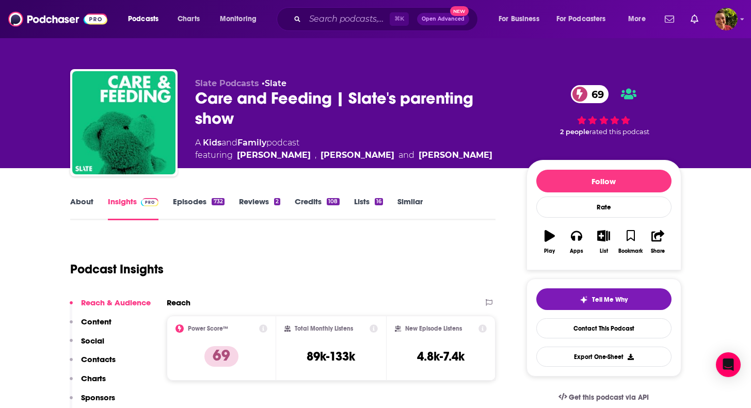
scroll to position [246, 0]
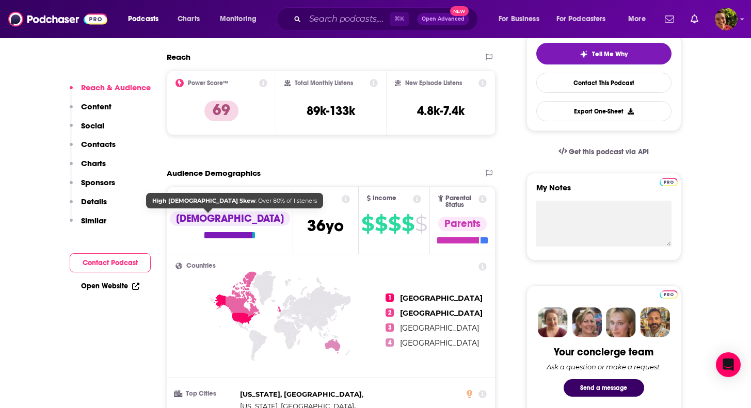
click at [113, 150] on button "Contacts" at bounding box center [93, 148] width 46 height 19
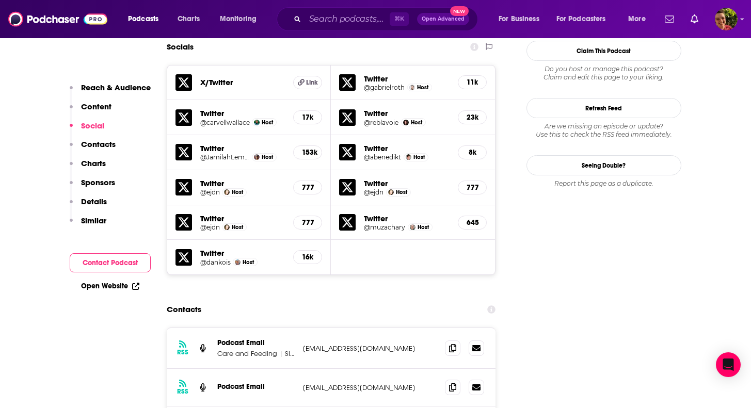
scroll to position [1067, 0]
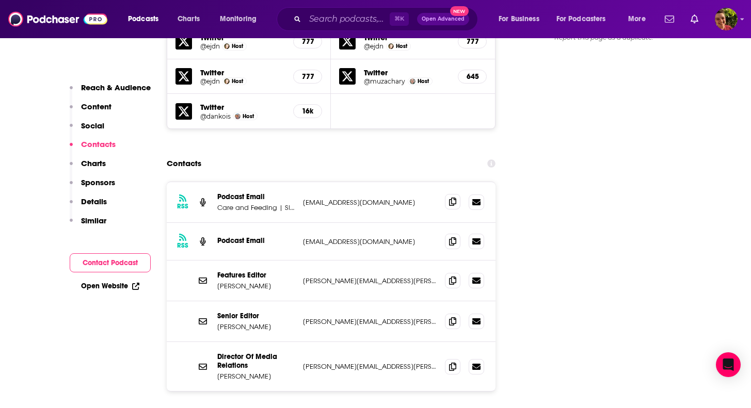
click at [452, 198] on icon at bounding box center [452, 202] width 7 height 8
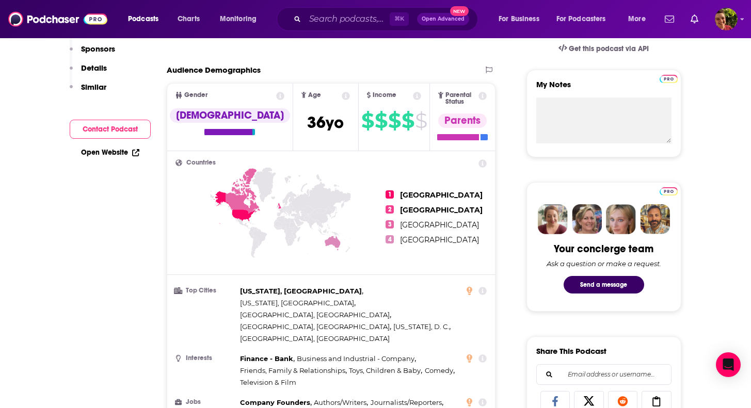
scroll to position [0, 0]
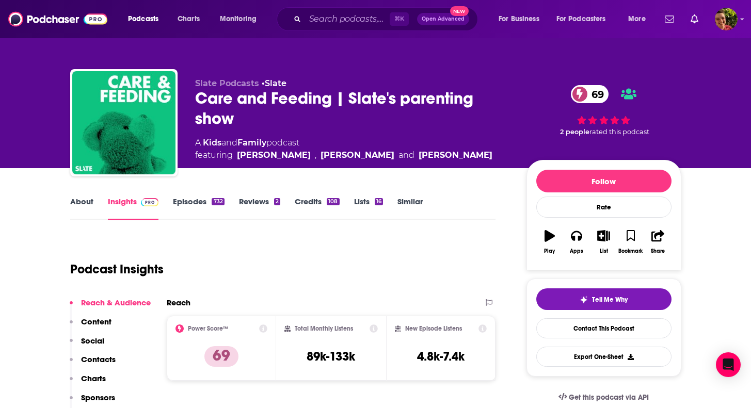
click at [78, 204] on link "About" at bounding box center [81, 209] width 23 height 24
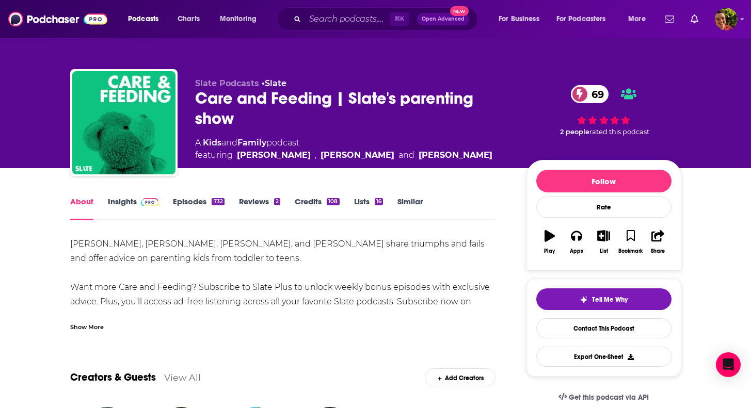
scroll to position [5, 0]
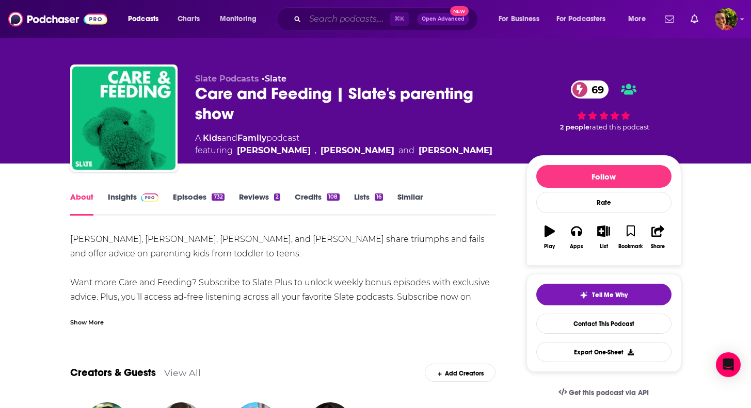
click at [336, 18] on input "Search podcasts, credits, & more..." at bounding box center [347, 19] width 85 height 17
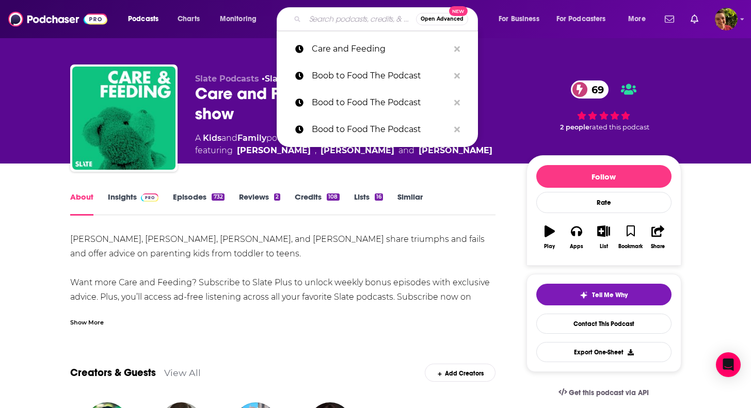
paste input "Cat & Nat Unfiltered"
type input "Cat & Nat Unfiltered"
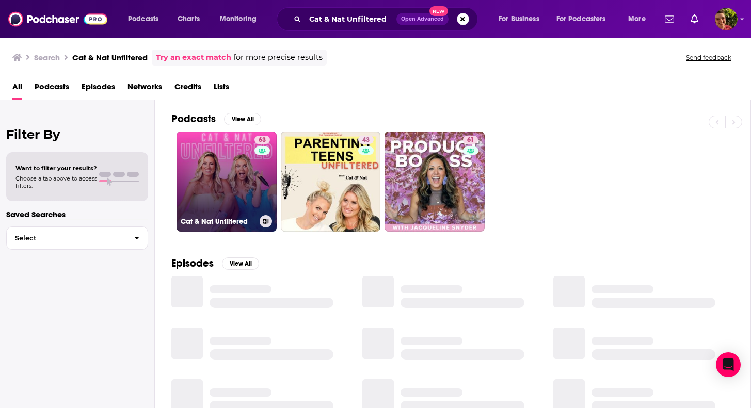
click at [234, 145] on link "63 Cat & Nat Unfiltered" at bounding box center [226, 182] width 100 height 100
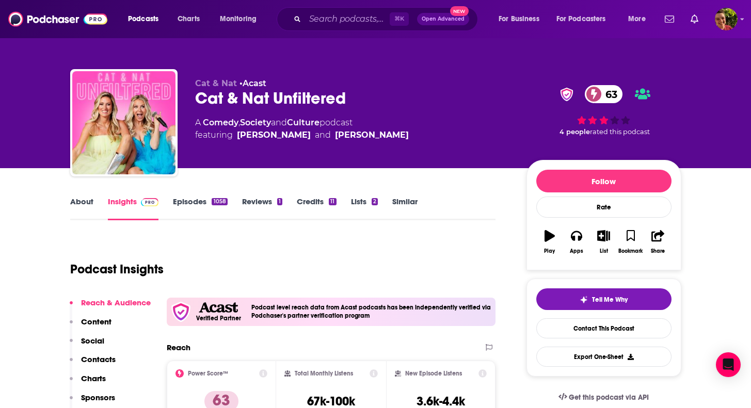
click at [190, 199] on link "Episodes 1058" at bounding box center [200, 209] width 54 height 24
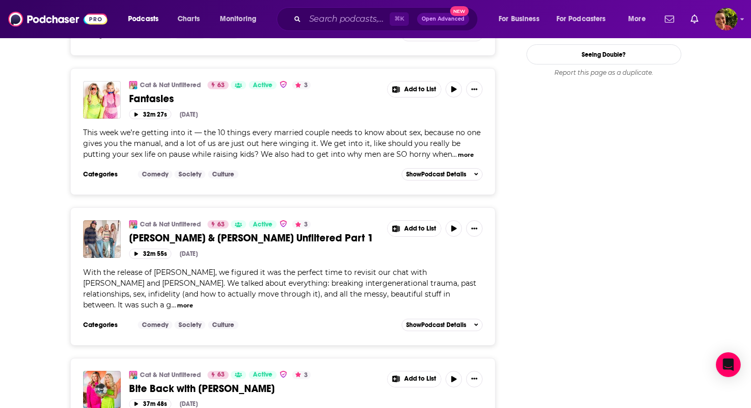
scroll to position [1439, 0]
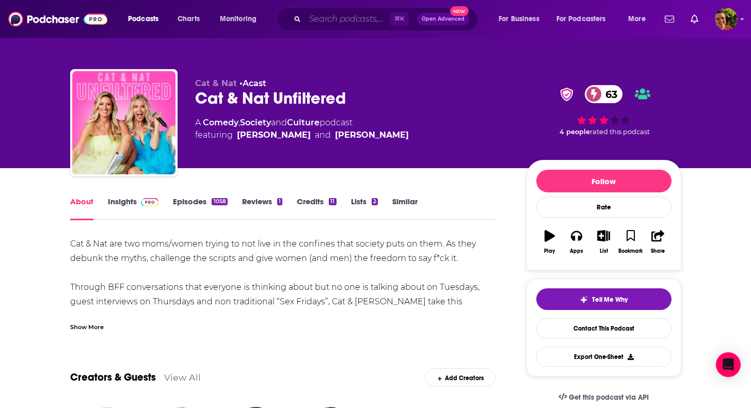
click at [346, 24] on input "Search podcasts, credits, & more..." at bounding box center [347, 19] width 85 height 17
paste input "Coffee Convos with [PERSON_NAME] and [PERSON_NAME]"
type input "Coffee Convos with [PERSON_NAME] and [PERSON_NAME]"
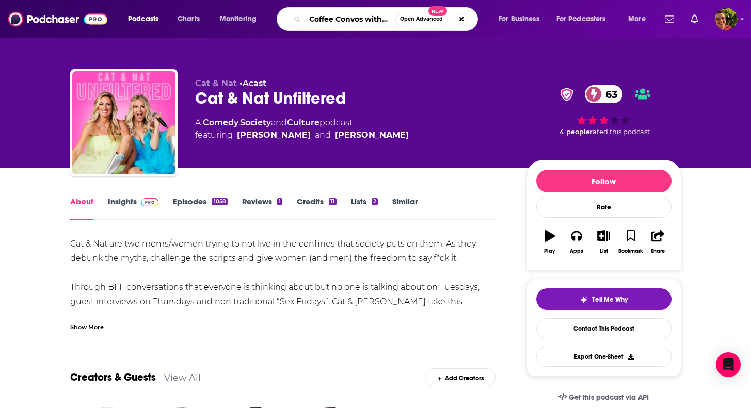
scroll to position [0, 112]
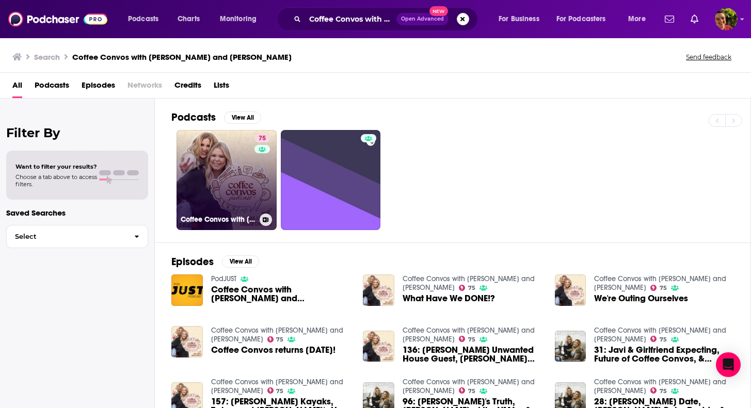
click at [239, 171] on link "75 Coffee Convos with [PERSON_NAME] and [PERSON_NAME]" at bounding box center [226, 180] width 100 height 100
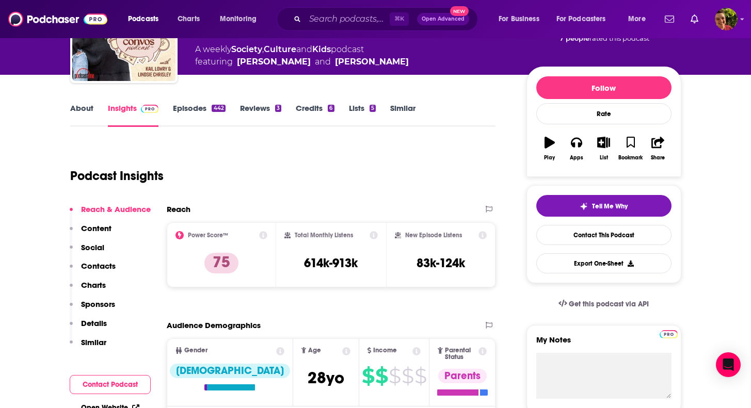
click at [102, 265] on p "Contacts" at bounding box center [98, 266] width 35 height 10
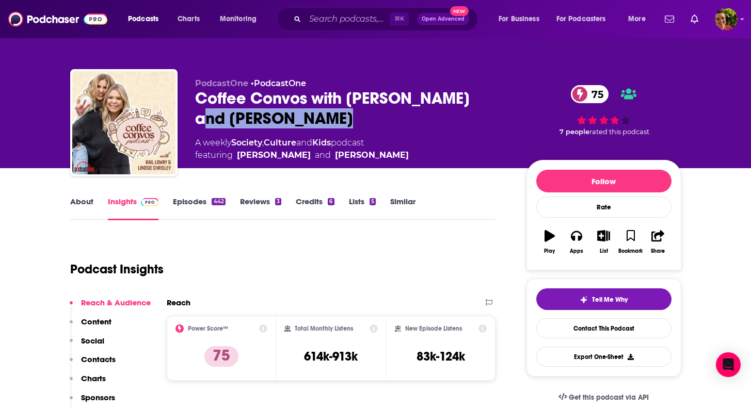
drag, startPoint x: 319, startPoint y: 113, endPoint x: 196, endPoint y: 121, distance: 123.0
click at [196, 121] on div "Coffee Convos with [PERSON_NAME] and [PERSON_NAME] 75" at bounding box center [352, 108] width 315 height 40
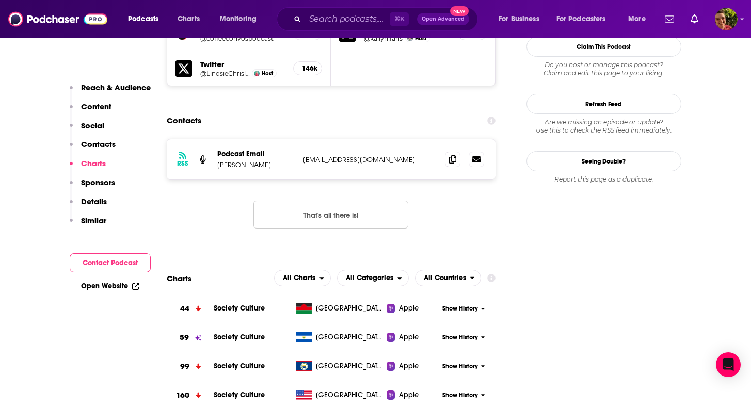
scroll to position [988, 0]
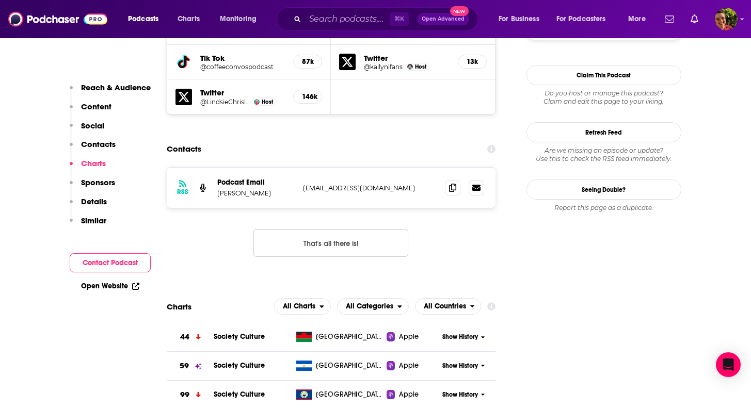
click at [250, 189] on p "Kailyn Lowry" at bounding box center [255, 193] width 77 height 9
copy p "Kailyn Lowry"
click at [336, 10] on div "⌘ K Open Advanced New" at bounding box center [376, 19] width 201 height 24
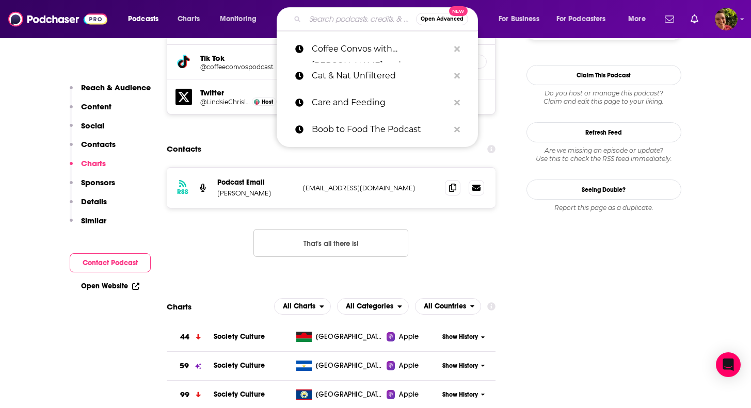
click at [329, 17] on input "Search podcasts, credits, & more..." at bounding box center [360, 19] width 111 height 17
paste input "Dont Mom Alone"
type input "Dont Mom Alone"
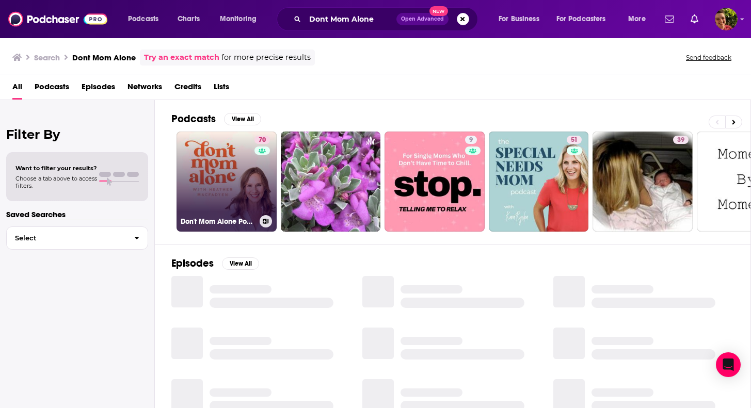
click at [227, 164] on link "70 Don't Mom Alone Podcast" at bounding box center [226, 182] width 100 height 100
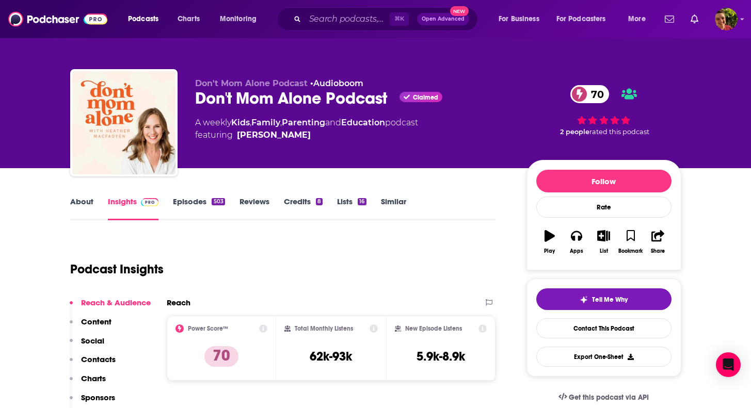
click at [186, 200] on link "Episodes 503" at bounding box center [199, 209] width 52 height 24
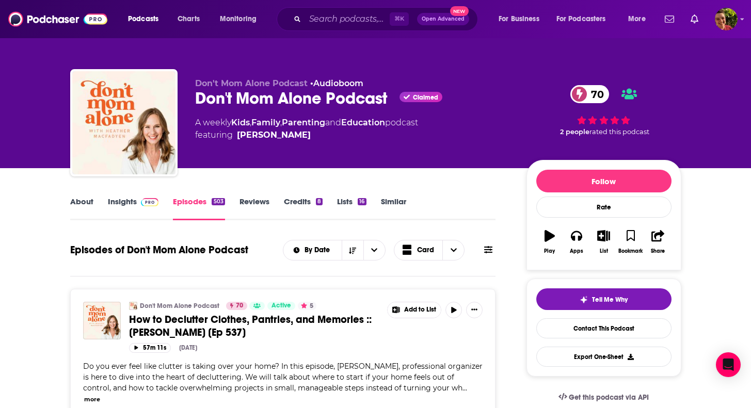
click at [144, 204] on img at bounding box center [150, 202] width 18 height 8
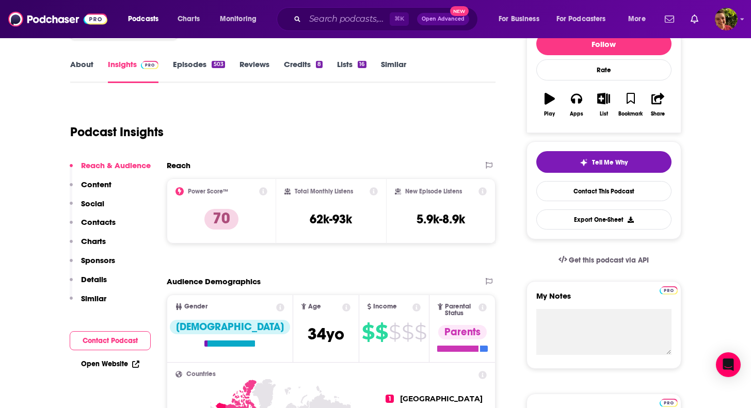
click at [112, 226] on p "Contacts" at bounding box center [98, 222] width 35 height 10
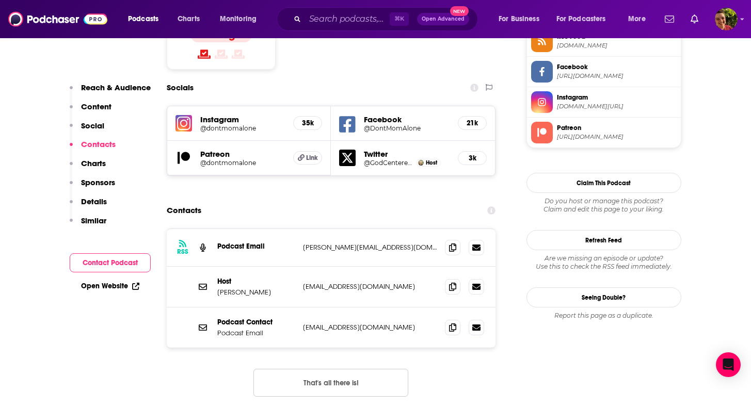
scroll to position [886, 0]
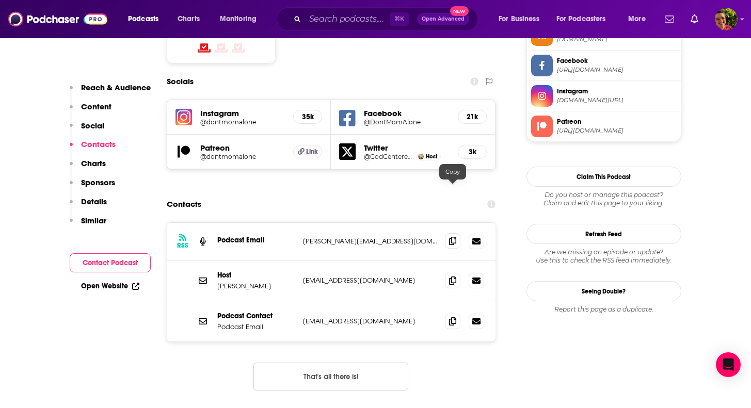
click at [449, 237] on icon at bounding box center [452, 241] width 7 height 8
click at [449, 272] on span at bounding box center [452, 279] width 15 height 15
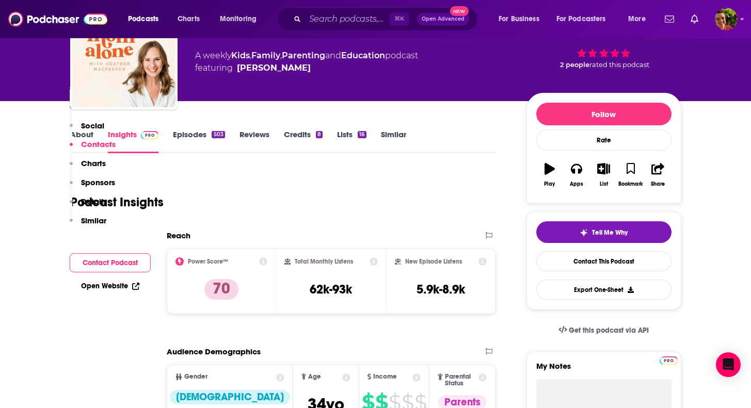
scroll to position [0, 0]
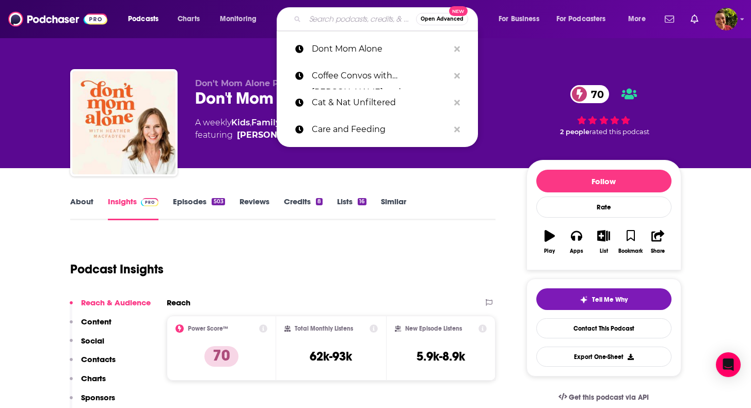
click at [360, 25] on input "Search podcasts, credits, & more..." at bounding box center [360, 19] width 111 height 17
paste input "Dr Justin Coulsons Happy Families"
type input "Dr Justin Coulsons Happy Families"
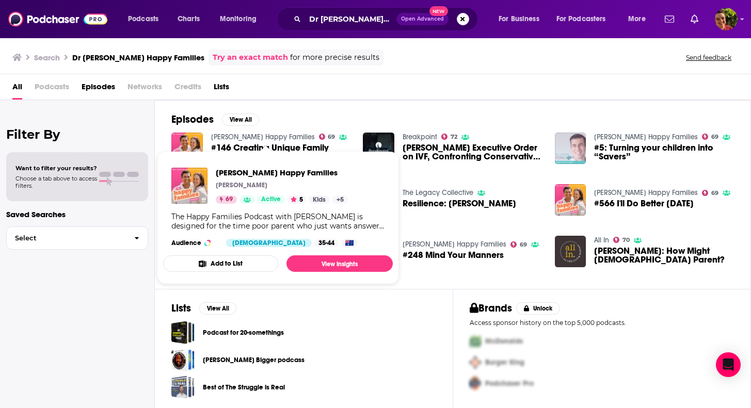
click at [276, 135] on link "Dr Justin Coulson's Happy Families" at bounding box center [263, 137] width 104 height 9
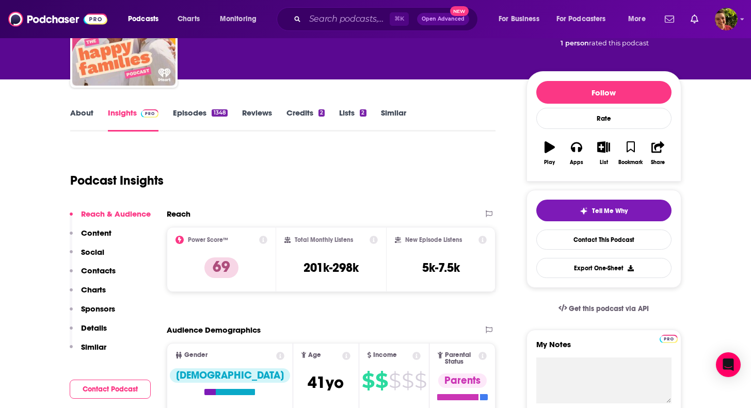
click at [110, 268] on p "Contacts" at bounding box center [98, 271] width 35 height 10
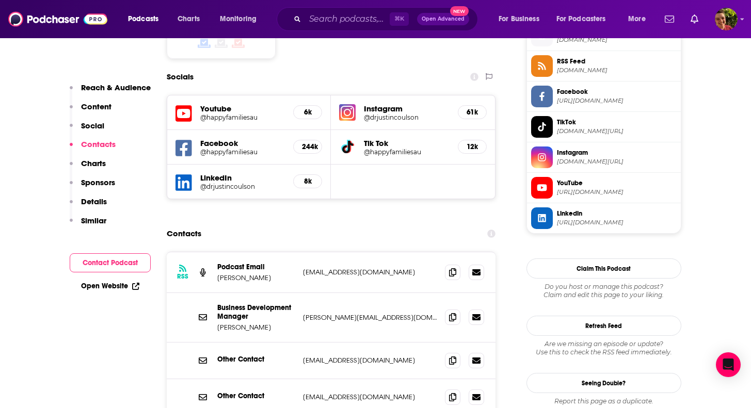
scroll to position [908, 0]
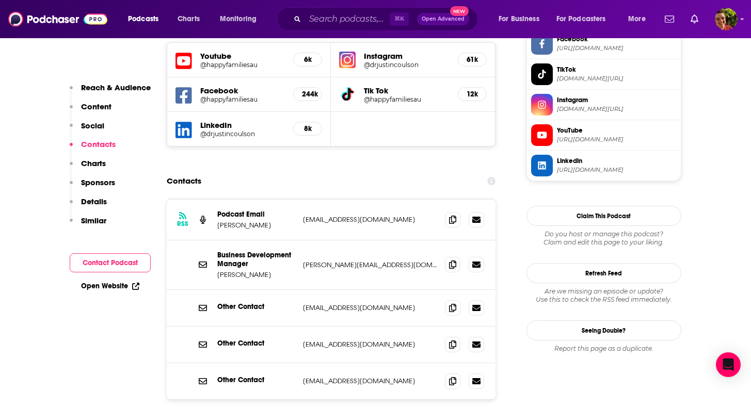
click at [258, 221] on p "Dr Justin Coulson" at bounding box center [255, 225] width 77 height 9
copy p "Dr Justin Coulson"
click at [347, 215] on p "info@justincoulson.com" at bounding box center [370, 219] width 134 height 9
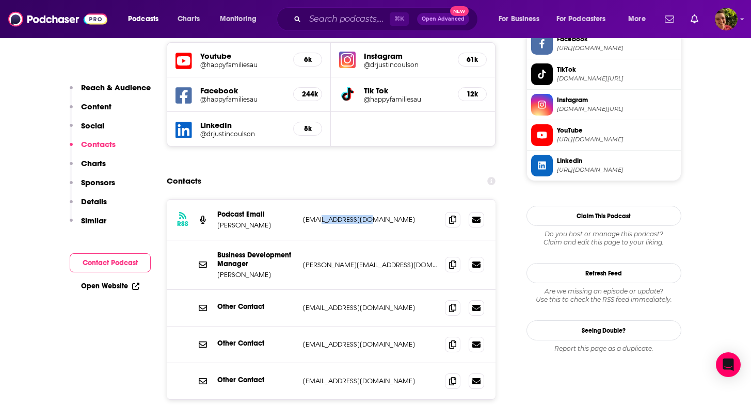
click at [347, 215] on p "info@justincoulson.com" at bounding box center [370, 219] width 134 height 9
copy div "info@justincoulson.com info@justincoulson.com"
click at [458, 211] on span at bounding box center [452, 218] width 15 height 15
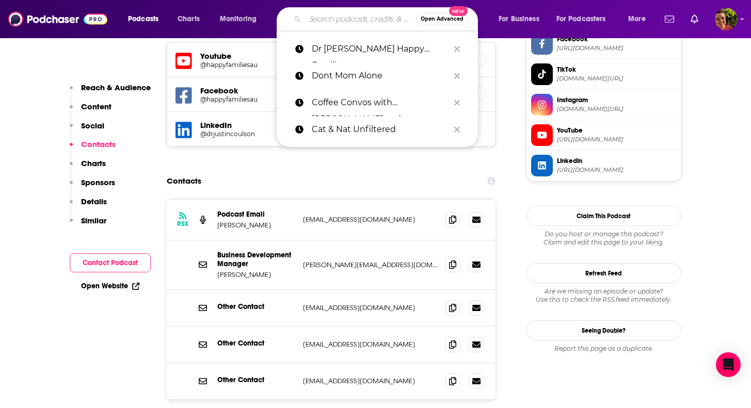
click at [361, 21] on input "Search podcasts, credits, & more..." at bounding box center [360, 19] width 111 height 17
paste input "Dr Laura Call of the Day"
type input "Dr Laura Call of the Day"
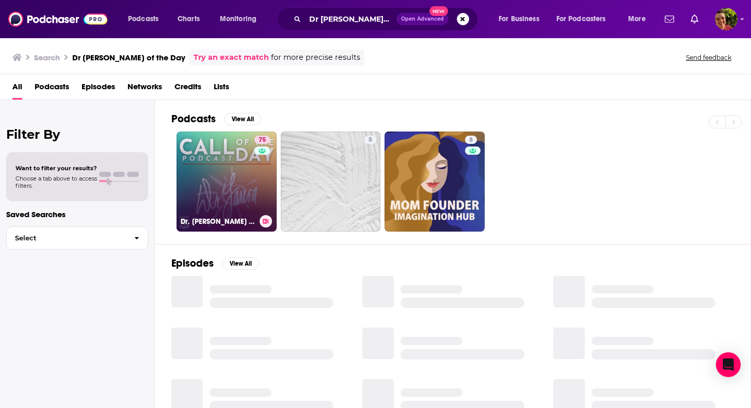
click at [234, 156] on link "75 Dr. Laura Call of the Day" at bounding box center [226, 182] width 100 height 100
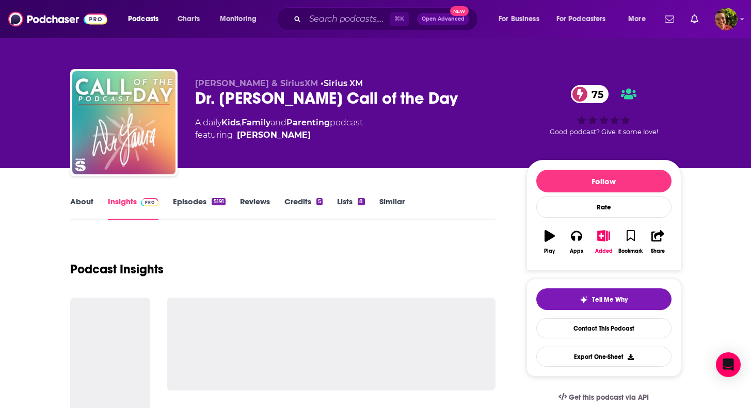
click at [177, 199] on link "Episodes 5191" at bounding box center [199, 209] width 52 height 24
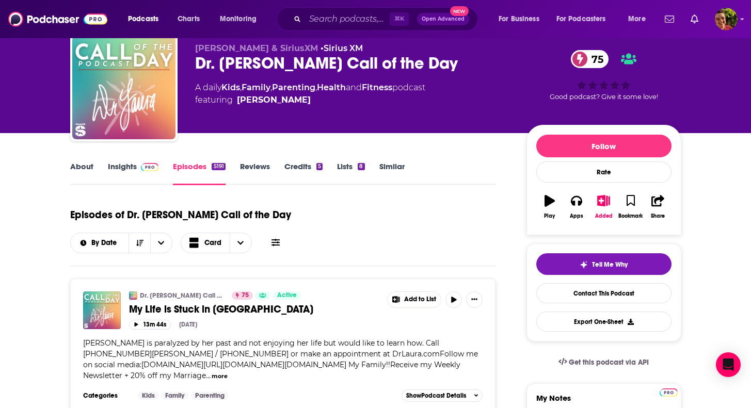
scroll to position [36, 0]
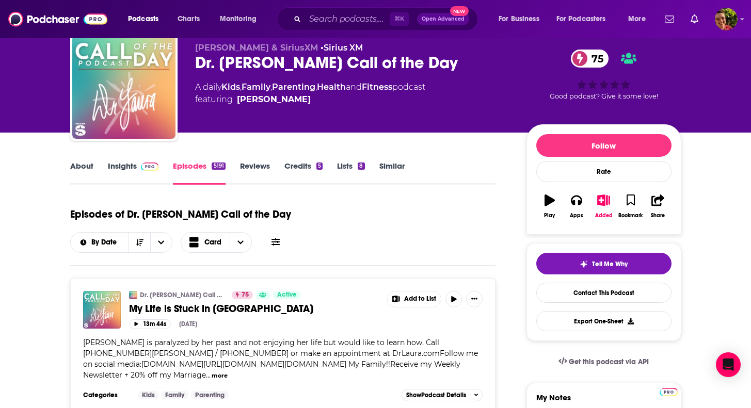
click at [78, 173] on link "About" at bounding box center [81, 173] width 23 height 24
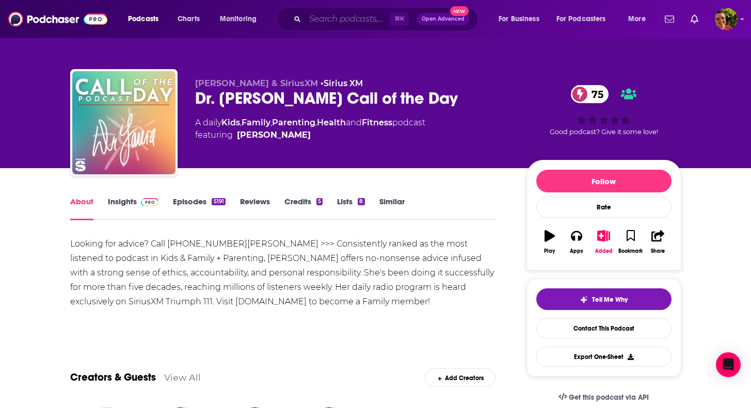
click at [360, 19] on input "Search podcasts, credits, & more..." at bounding box center [347, 19] width 85 height 17
paste input "Flusterclux With Lynn Lyons"
type input "Flusterclux With Lynn Lyons"
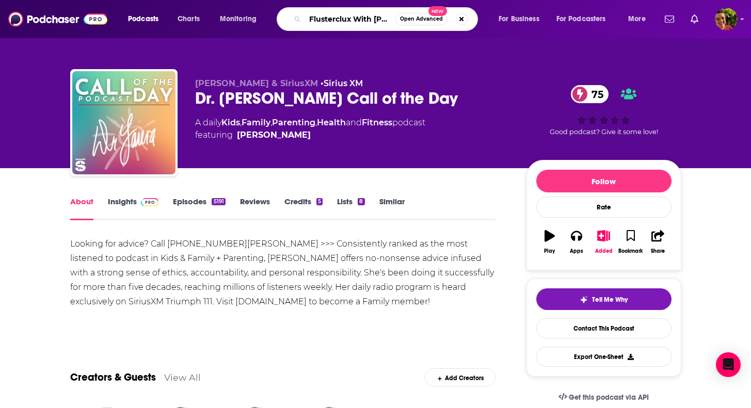
scroll to position [0, 26]
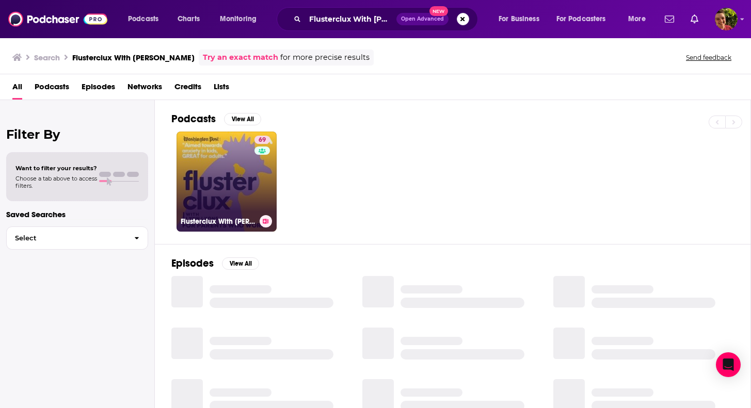
click at [209, 183] on link "69 Flusterclux With Lynn Lyons: For Parents Who Worry" at bounding box center [226, 182] width 100 height 100
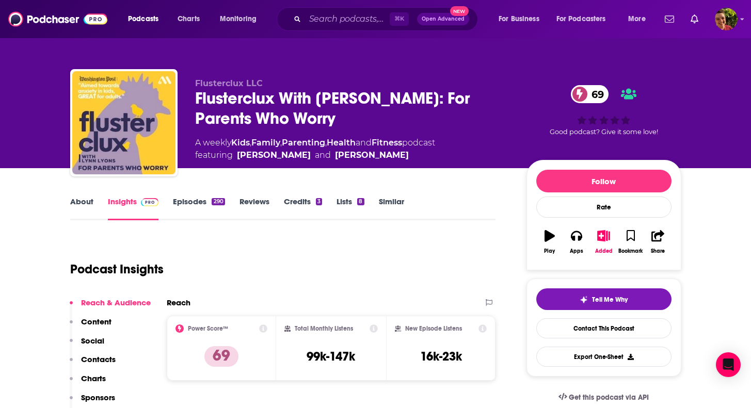
click at [89, 202] on link "About" at bounding box center [81, 209] width 23 height 24
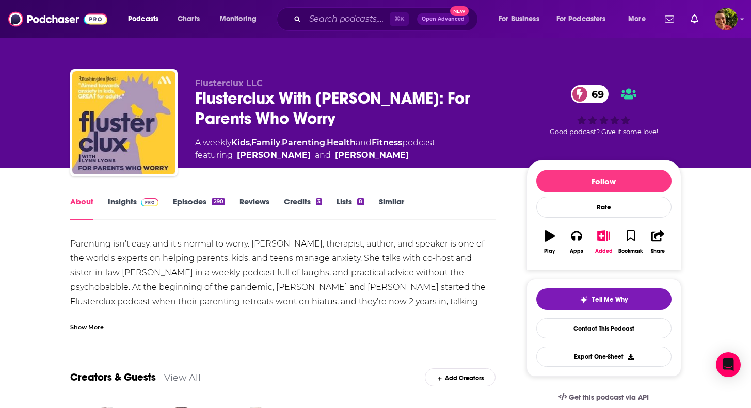
click at [178, 203] on link "Episodes 290" at bounding box center [199, 209] width 52 height 24
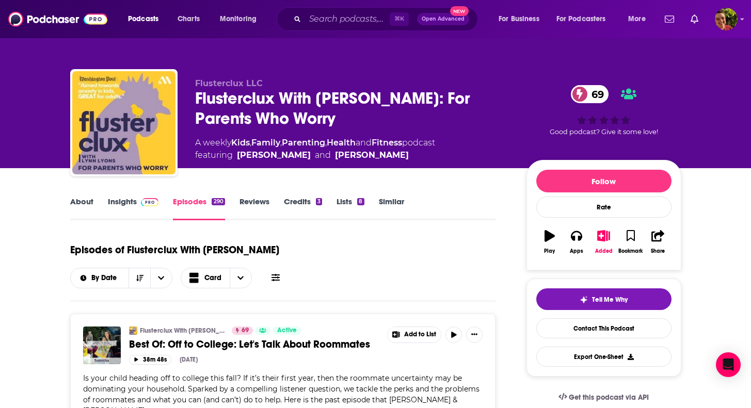
click at [280, 274] on icon at bounding box center [275, 277] width 8 height 7
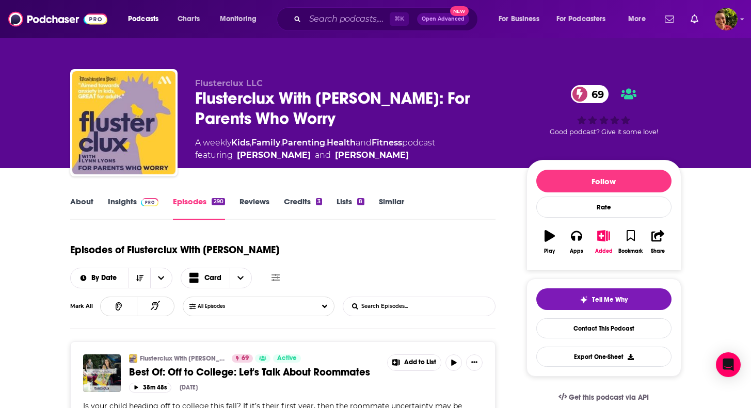
click at [420, 297] on input "List Search Input" at bounding box center [397, 306] width 108 height 19
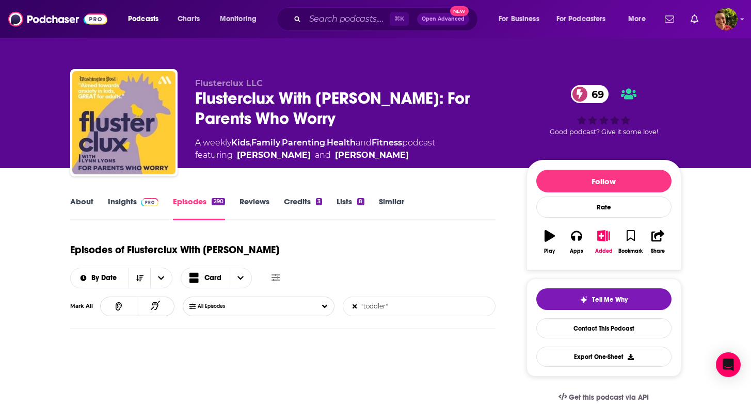
type input ""toddler""
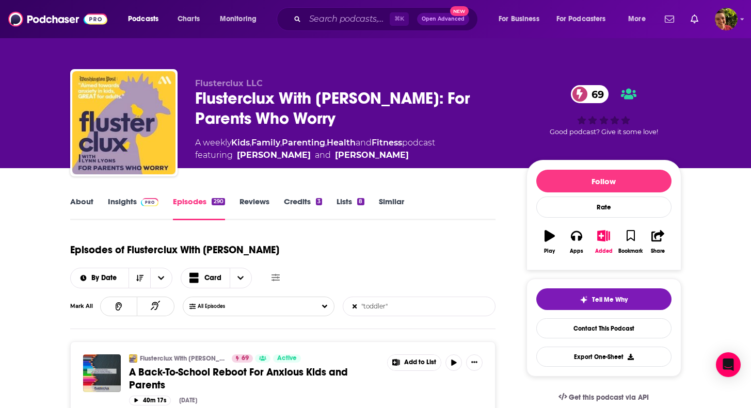
click at [144, 207] on link "Insights" at bounding box center [133, 209] width 51 height 24
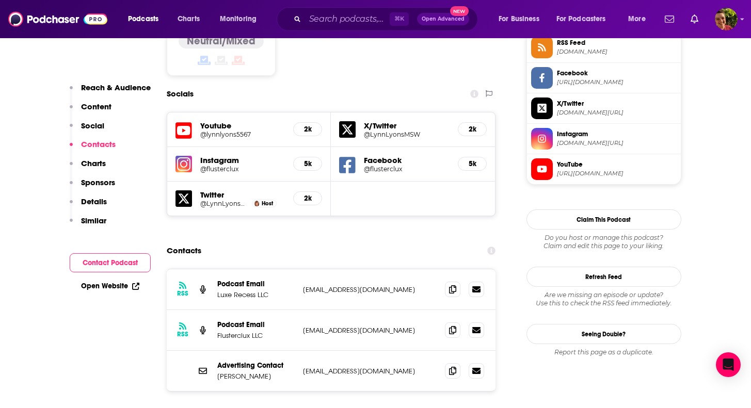
scroll to position [894, 0]
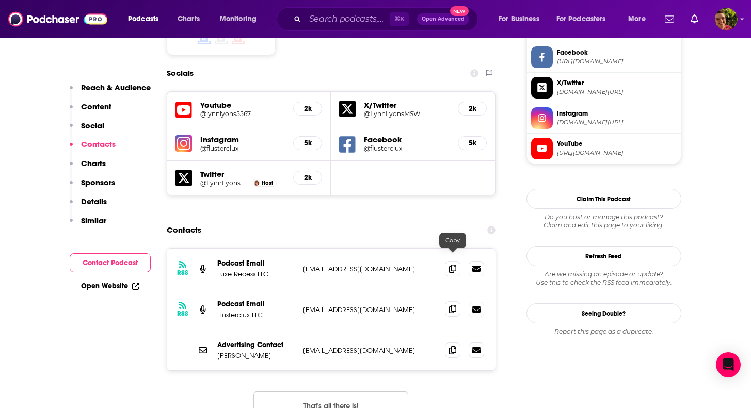
click at [454, 305] on icon at bounding box center [452, 309] width 7 height 8
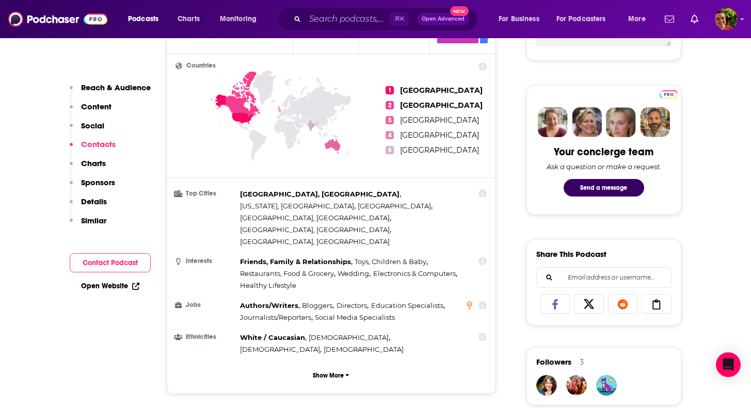
scroll to position [0, 0]
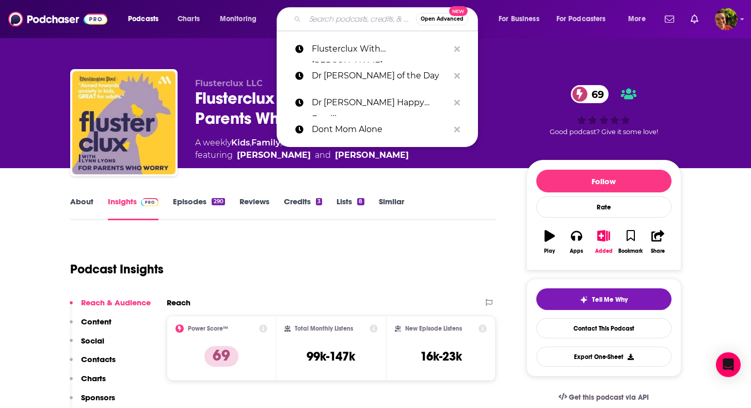
click at [341, 14] on input "Search podcasts, credits, & more..." at bounding box center [360, 19] width 111 height 17
paste input "Give Them Lala"
type input "Give Them Lala"
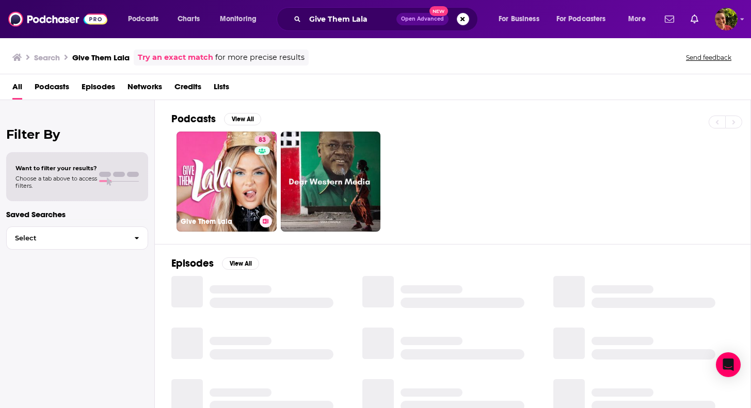
click at [225, 151] on link "83 Give Them Lala" at bounding box center [226, 182] width 100 height 100
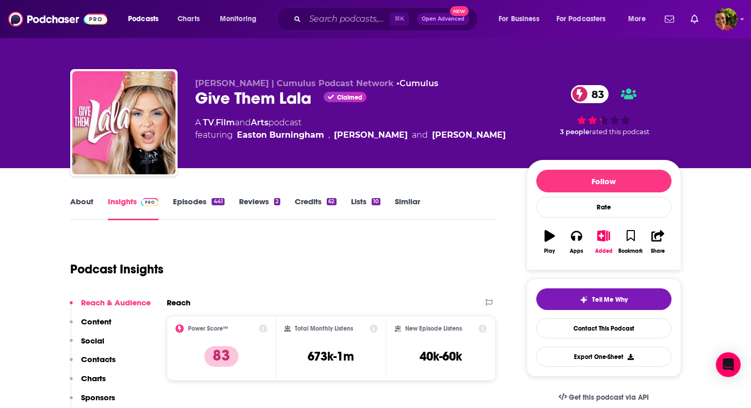
click at [86, 202] on link "About" at bounding box center [81, 209] width 23 height 24
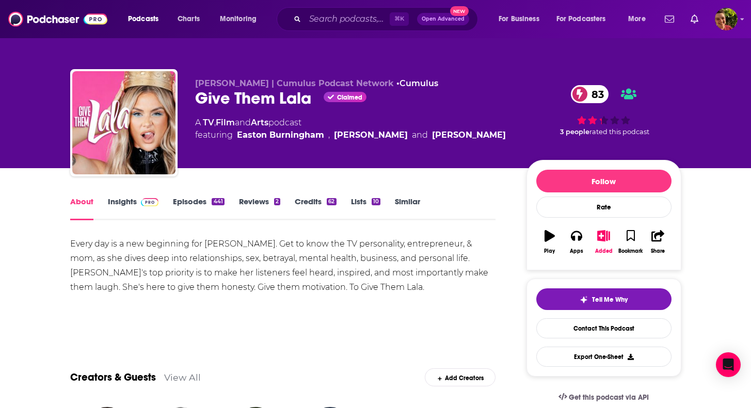
click at [185, 206] on link "Episodes 441" at bounding box center [198, 209] width 51 height 24
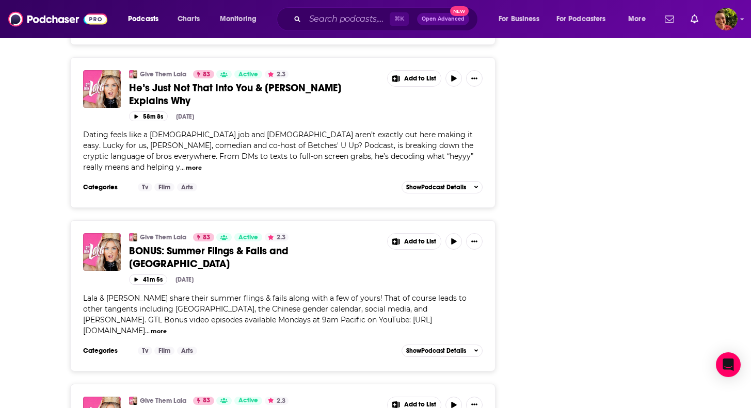
scroll to position [1631, 0]
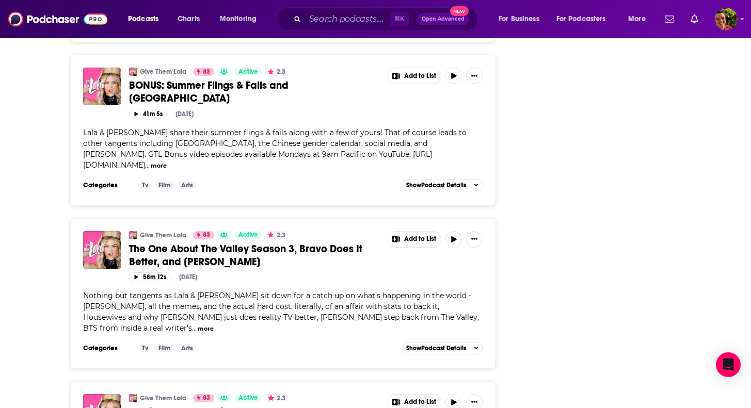
click at [320, 29] on div "⌘ K Open Advanced New" at bounding box center [376, 19] width 201 height 24
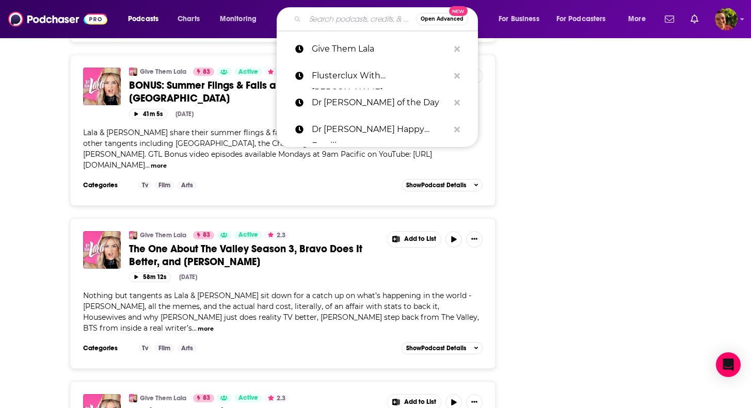
click at [320, 24] on input "Search podcasts, credits, & more..." at bounding box center [360, 19] width 111 height 17
paste input "Good Moms Bad Choices"
type input "Good Moms Bad Choices"
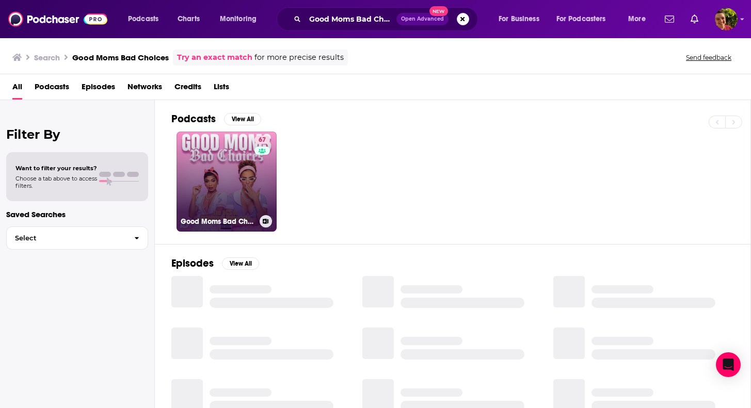
click at [208, 176] on link "67 Good Moms Bad Choices" at bounding box center [226, 182] width 100 height 100
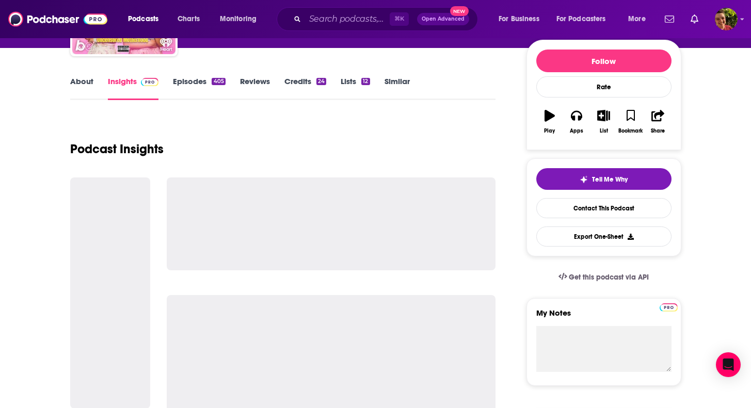
scroll to position [170, 0]
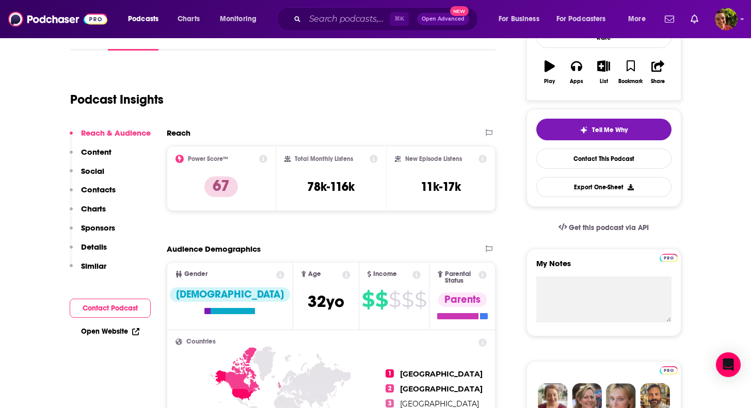
click at [110, 189] on p "Contacts" at bounding box center [98, 190] width 35 height 10
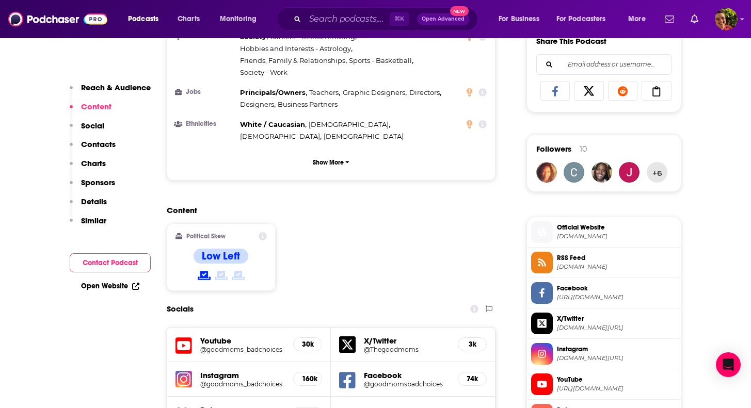
scroll to position [0, 0]
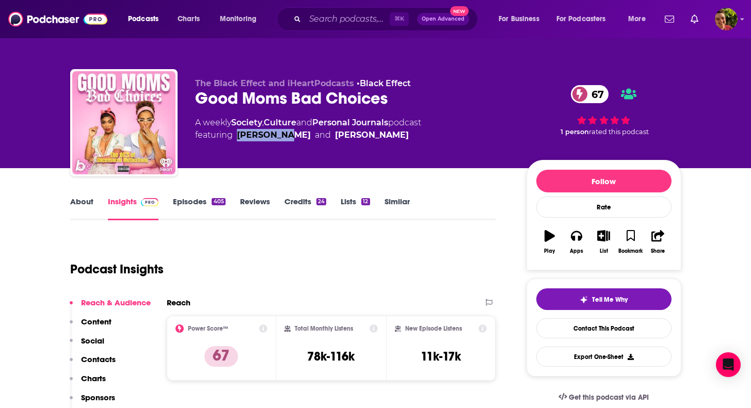
drag, startPoint x: 235, startPoint y: 134, endPoint x: 287, endPoint y: 136, distance: 52.1
click at [286, 136] on span "featuring Milah Mapp and Erica Dickerson" at bounding box center [308, 135] width 226 height 12
copy link "Milah Mapp"
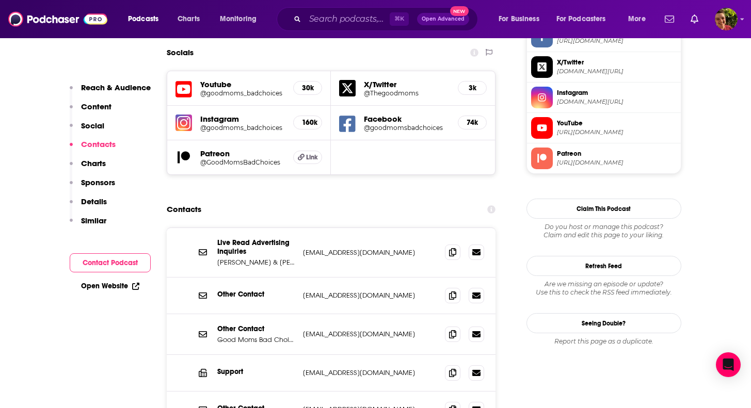
scroll to position [927, 0]
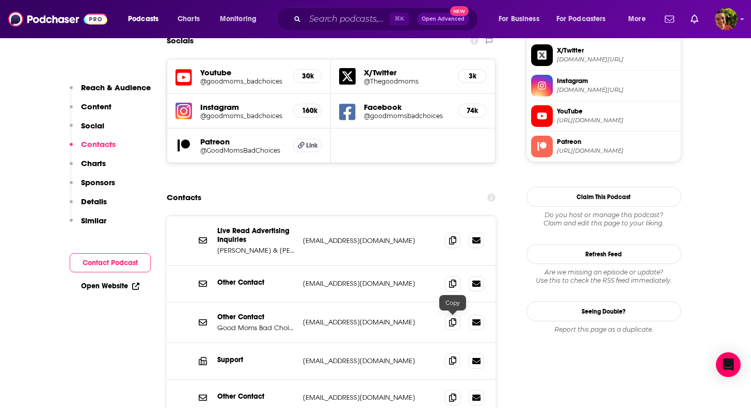
click at [448, 353] on span at bounding box center [452, 360] width 15 height 15
click at [450, 356] on icon at bounding box center [452, 360] width 7 height 8
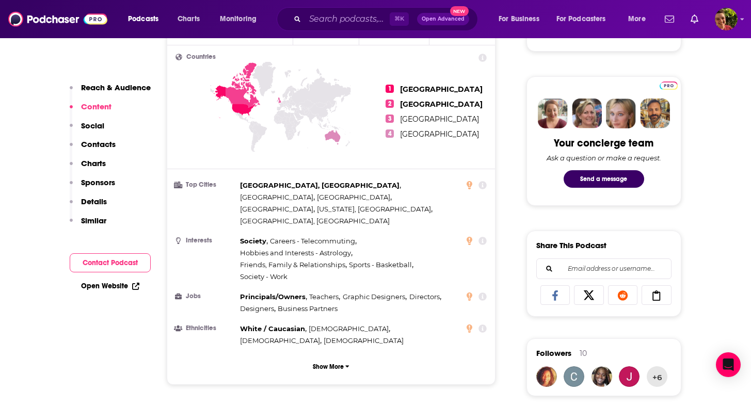
scroll to position [0, 0]
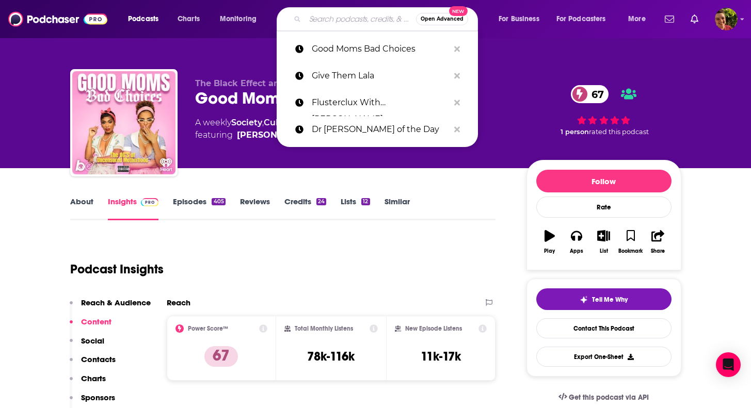
click at [372, 19] on input "Search podcasts, credits, & more..." at bounding box center [360, 19] width 111 height 17
paste input "Growing"
type input "Growing"
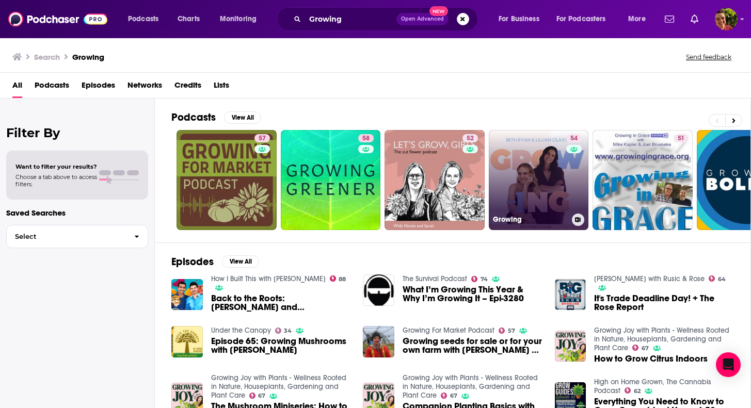
click at [555, 183] on link "54 Growing" at bounding box center [539, 180] width 100 height 100
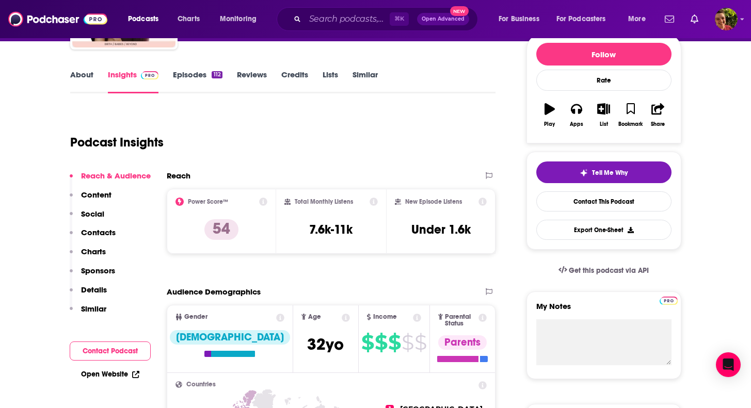
click at [99, 241] on button "Contacts" at bounding box center [93, 236] width 46 height 19
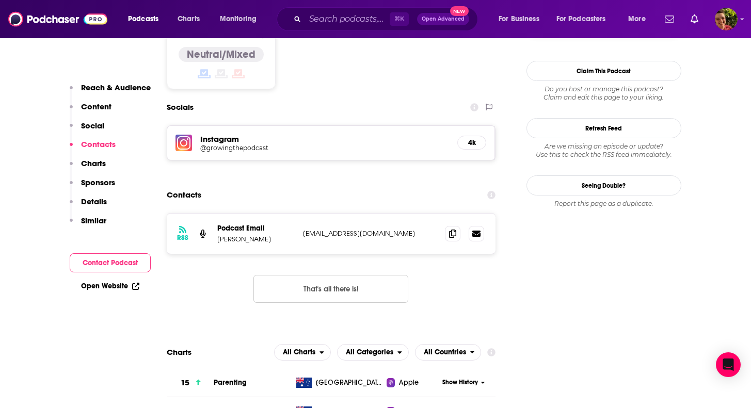
scroll to position [851, 0]
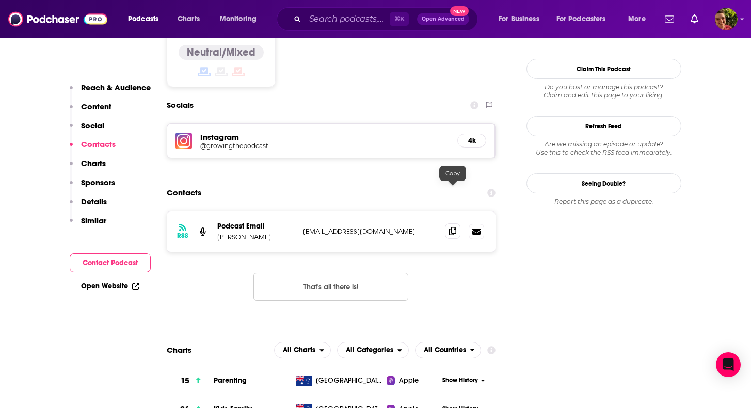
click at [450, 227] on icon at bounding box center [452, 231] width 7 height 8
click at [367, 19] on input "Search podcasts, credits, & more..." at bounding box center [347, 19] width 85 height 17
paste input "Happy Mum Happy Baby"
type input "Happy Mum Happy Baby"
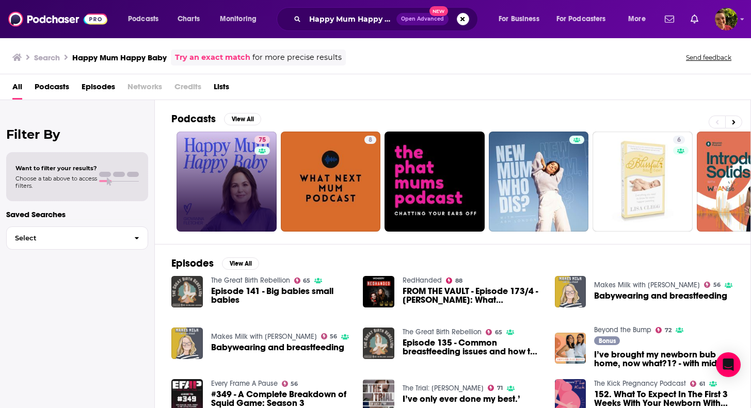
click at [210, 164] on link "75" at bounding box center [226, 182] width 100 height 100
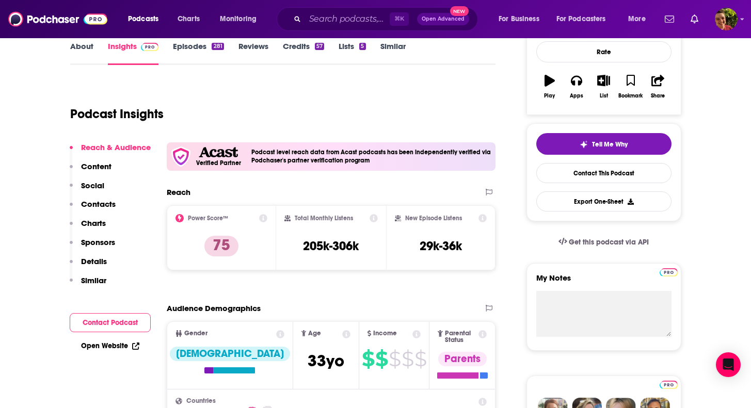
click at [108, 205] on p "Contacts" at bounding box center [98, 204] width 35 height 10
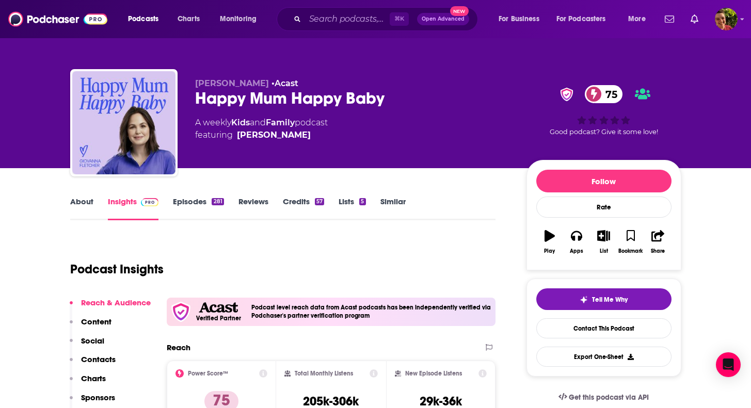
click at [285, 103] on div "Happy Mum Happy Baby 75" at bounding box center [352, 98] width 315 height 20
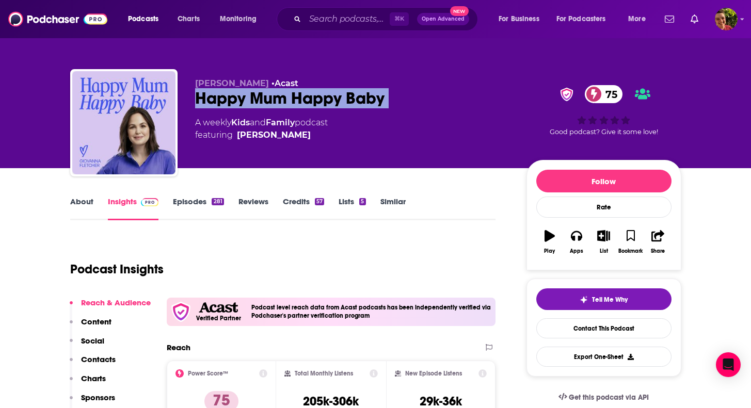
click at [285, 103] on div "Happy Mum Happy Baby 75" at bounding box center [352, 98] width 315 height 20
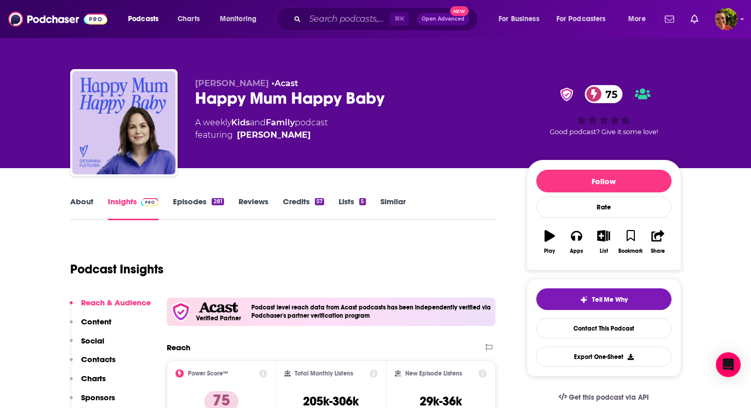
click at [240, 86] on span "Giovanna Fletcher" at bounding box center [232, 83] width 74 height 10
copy p "Giovanna Fletcher • Acast"
click at [337, 12] on input "Search podcasts, credits, & more..." at bounding box center [347, 19] width 85 height 17
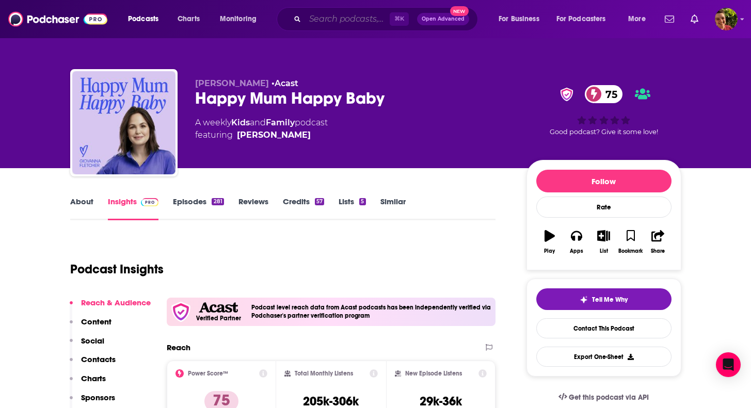
paste input "Have Kids They Said…"
type input "Have Kids They Said…"
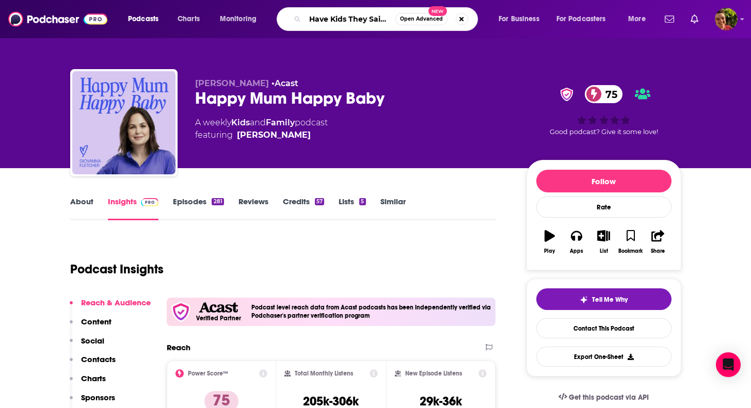
scroll to position [0, 1]
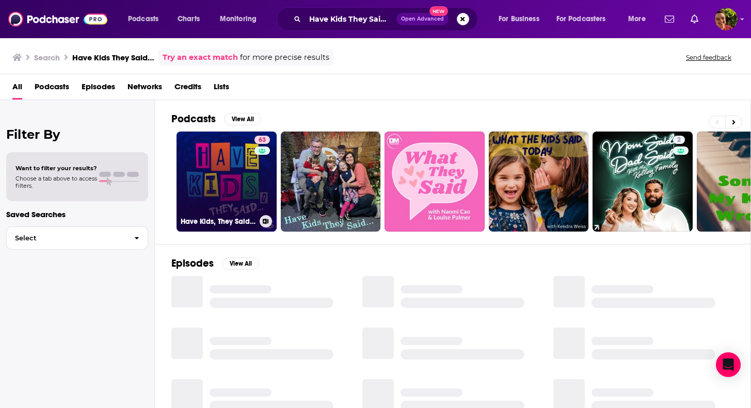
click at [235, 173] on link "63 Have Kids, They Said…" at bounding box center [226, 182] width 100 height 100
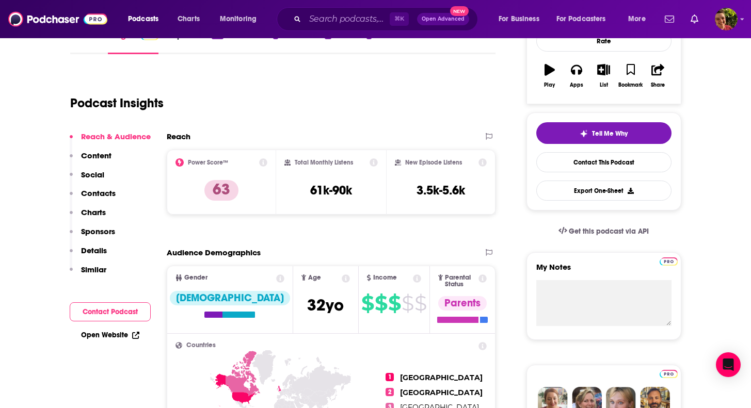
click at [106, 194] on p "Contacts" at bounding box center [98, 193] width 35 height 10
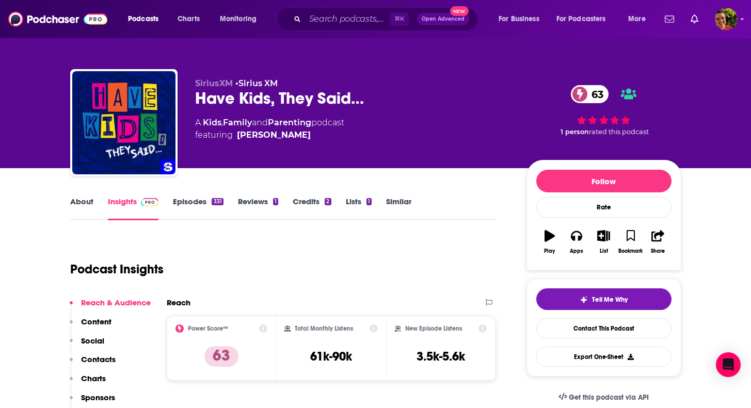
drag, startPoint x: 297, startPoint y: 136, endPoint x: 288, endPoint y: 133, distance: 9.3
click at [288, 133] on span "featuring Nicole Ryan" at bounding box center [269, 135] width 149 height 12
copy span "Nicole Ryan"
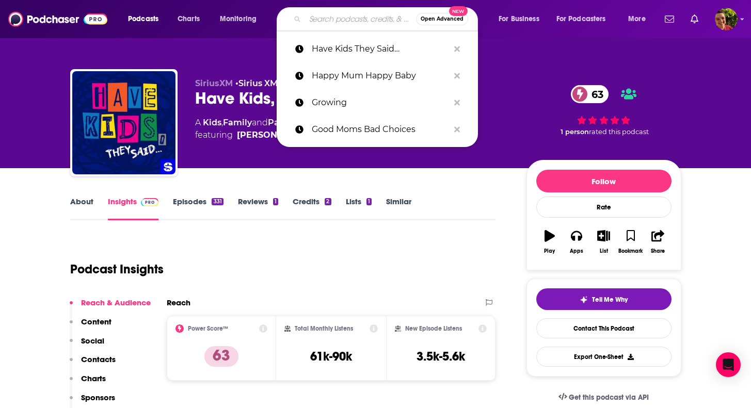
click at [345, 16] on input "Search podcasts, credits, & more..." at bounding box center [360, 19] width 111 height 17
paste input "HERself"
type input "HERself"
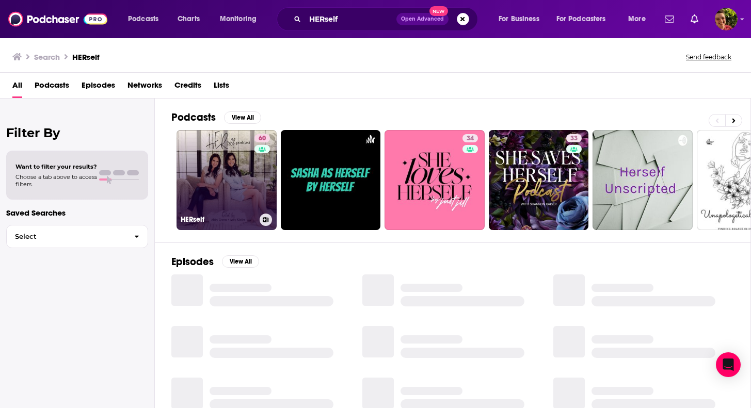
click at [207, 159] on link "60 HERself" at bounding box center [226, 180] width 100 height 100
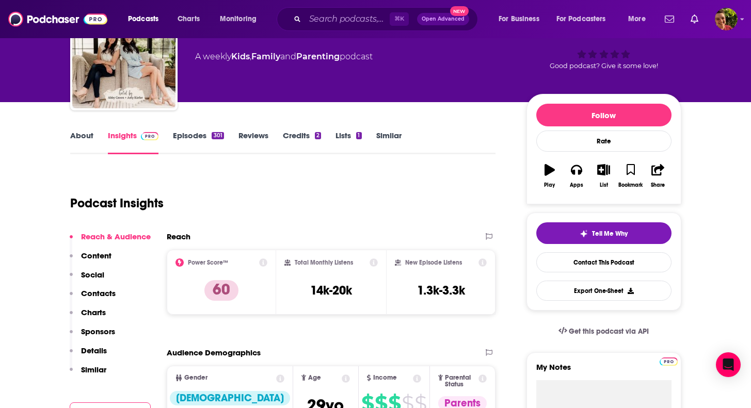
click at [106, 290] on p "Contacts" at bounding box center [98, 293] width 35 height 10
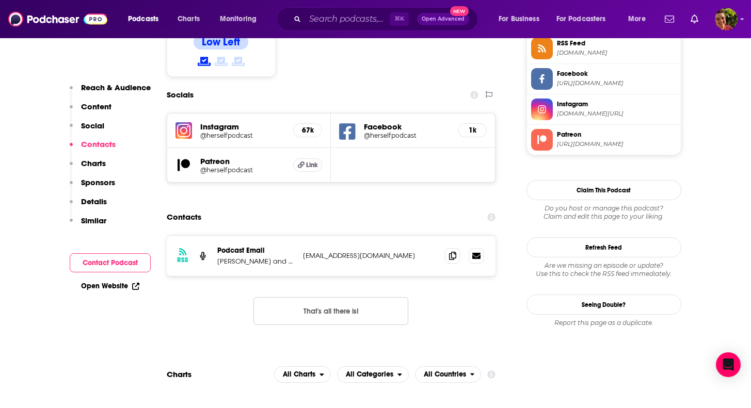
scroll to position [885, 0]
click at [449, 251] on icon at bounding box center [452, 255] width 7 height 8
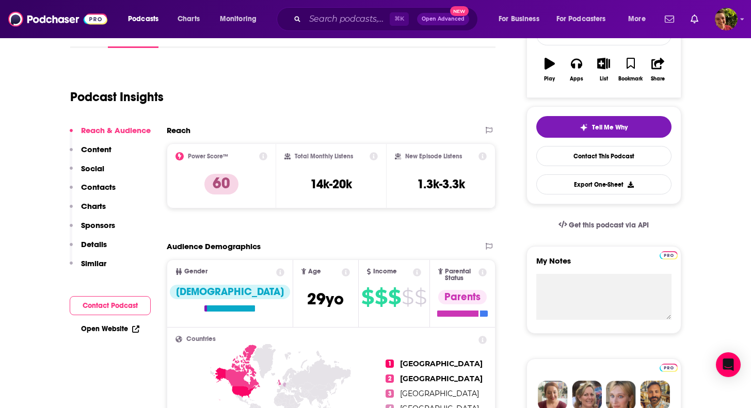
scroll to position [0, 0]
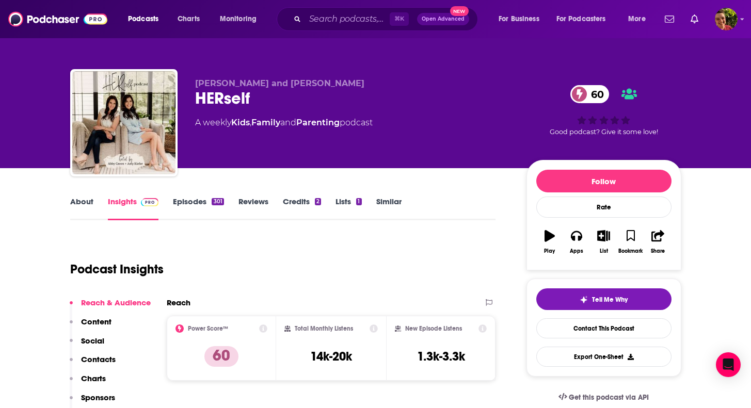
click at [86, 207] on link "About" at bounding box center [81, 209] width 23 height 24
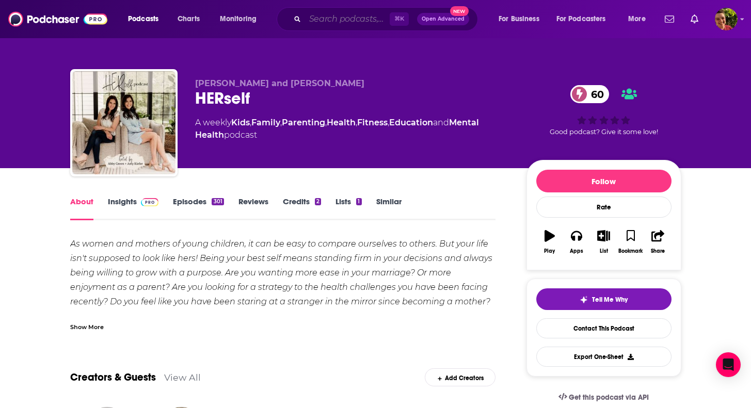
click at [368, 21] on input "Search podcasts, credits, & more..." at bounding box center [347, 19] width 85 height 17
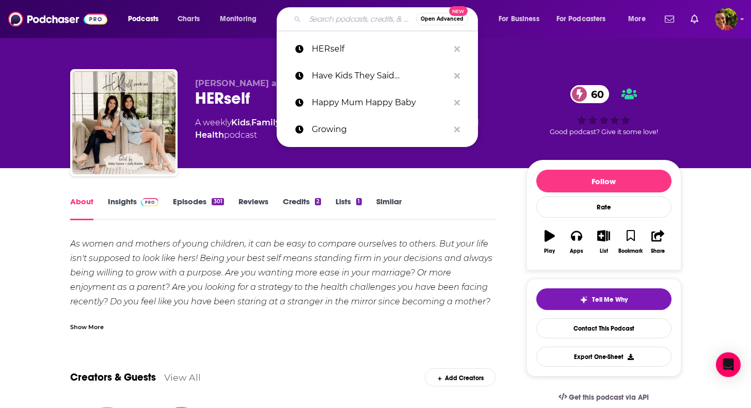
paste input "Hold My Crown with [PERSON_NAME]"
type input "Hold My Crown with [PERSON_NAME]"
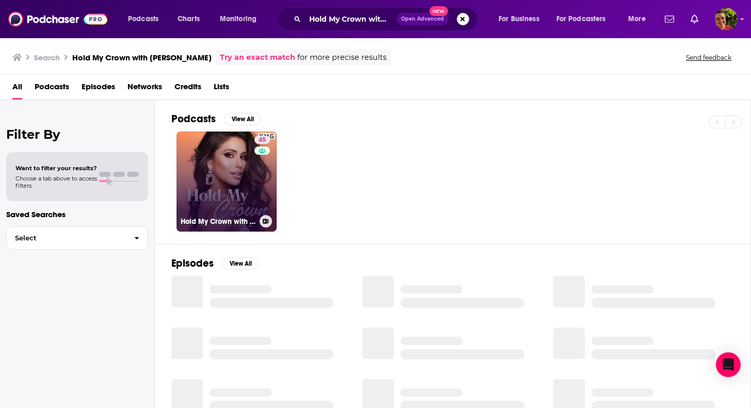
click at [254, 192] on div "45" at bounding box center [263, 175] width 18 height 79
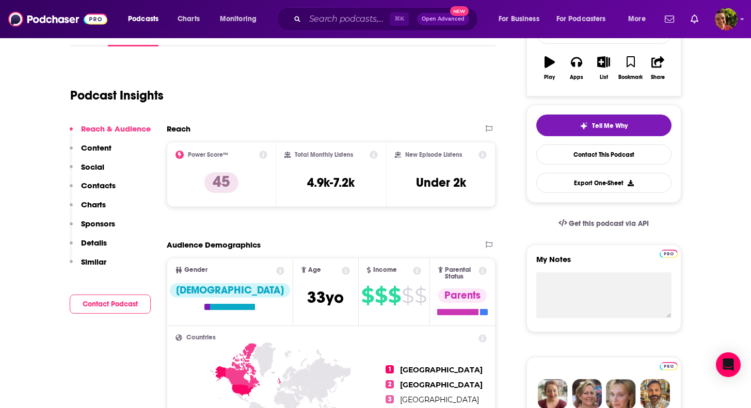
scroll to position [211, 0]
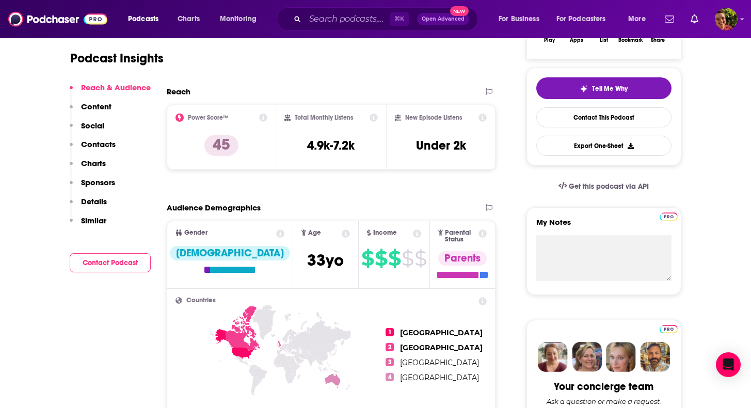
click at [108, 140] on p "Contacts" at bounding box center [98, 144] width 35 height 10
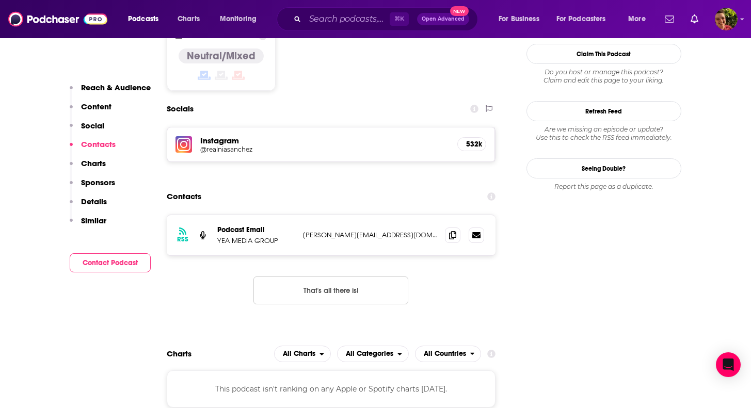
scroll to position [839, 0]
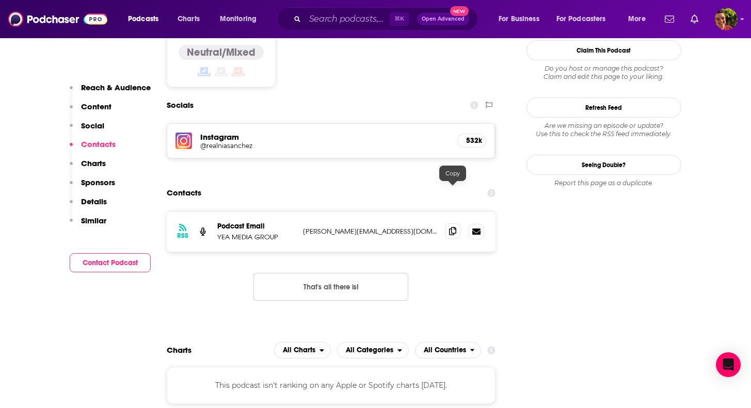
click at [452, 223] on span at bounding box center [452, 230] width 15 height 15
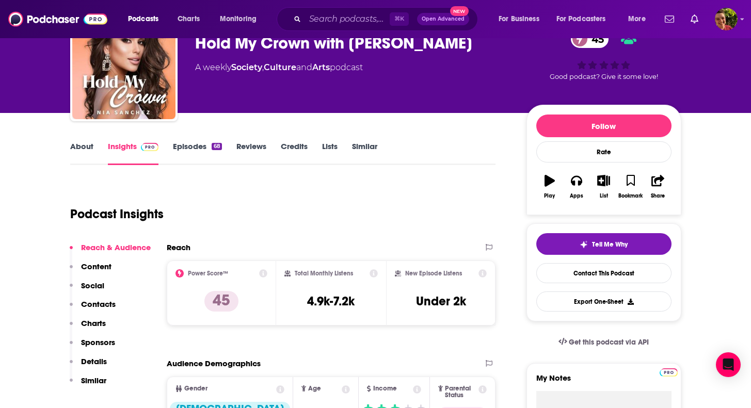
scroll to position [56, 0]
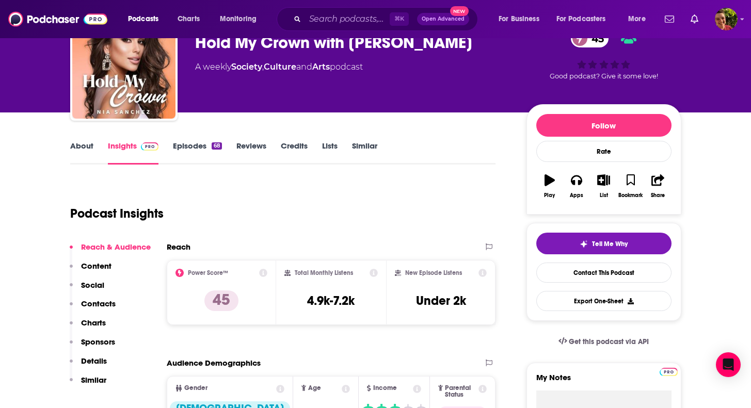
click at [101, 306] on p "Contacts" at bounding box center [98, 304] width 35 height 10
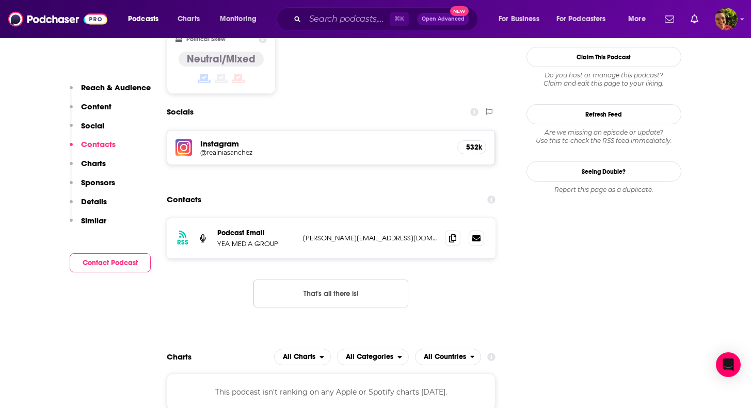
scroll to position [839, 0]
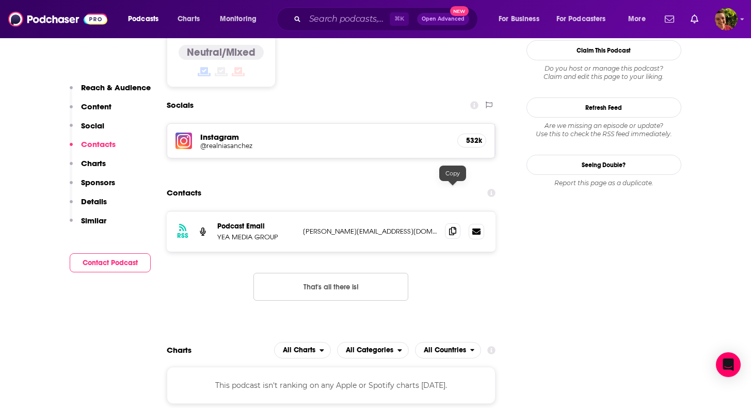
click at [451, 227] on icon at bounding box center [452, 231] width 7 height 8
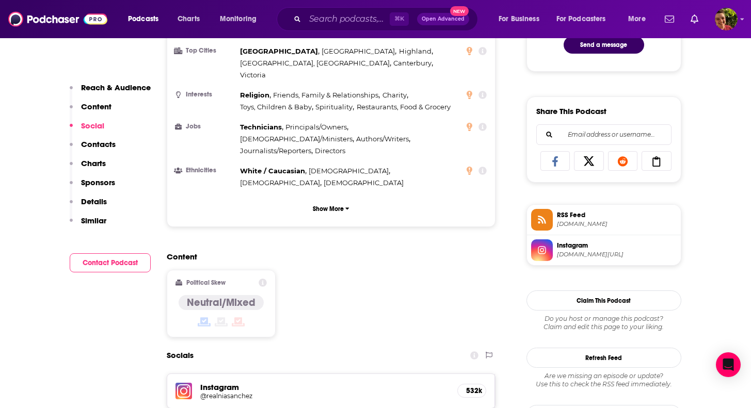
scroll to position [432, 0]
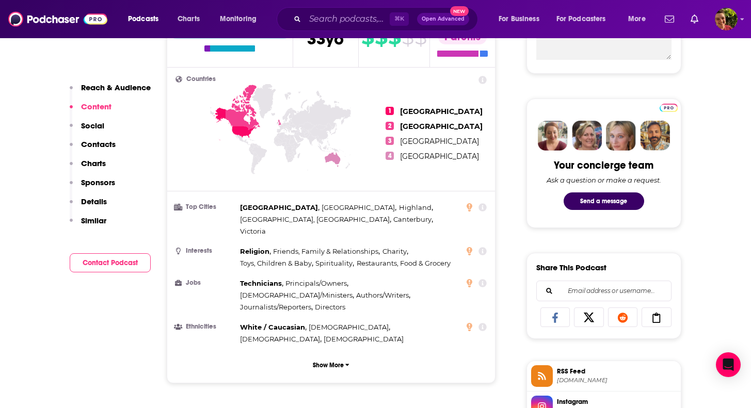
click at [303, 21] on div "⌘ K Open Advanced New" at bounding box center [376, 19] width 201 height 24
paste input "How To Talk To Kids About Anything"
click at [316, 13] on input "Search podcasts, credits, & more..." at bounding box center [347, 19] width 85 height 17
type input "How To Talk To Kids About Anything"
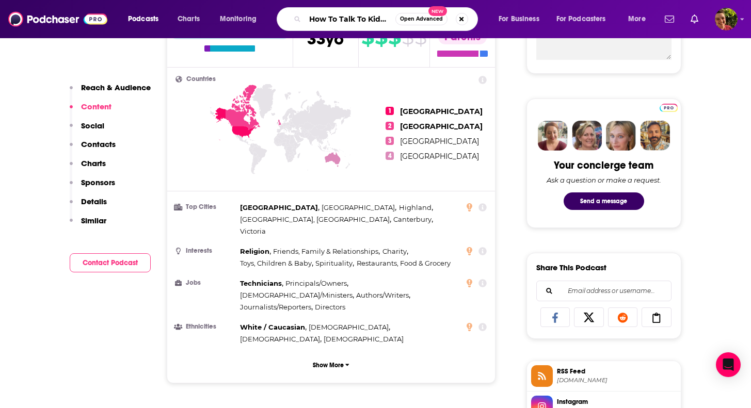
scroll to position [0, 57]
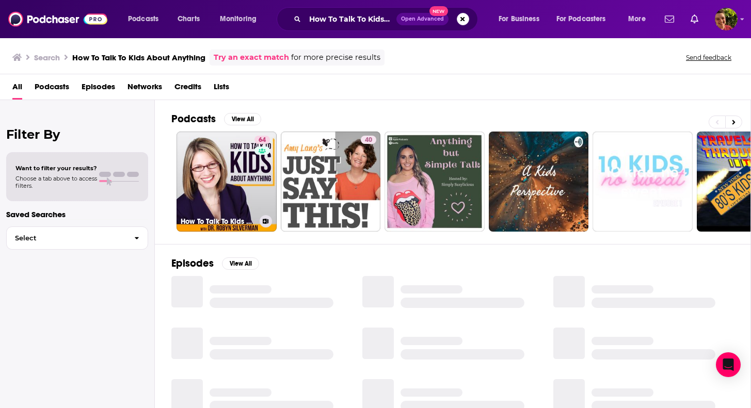
click at [233, 175] on link "64 How To Talk To Kids About Anything" at bounding box center [226, 182] width 100 height 100
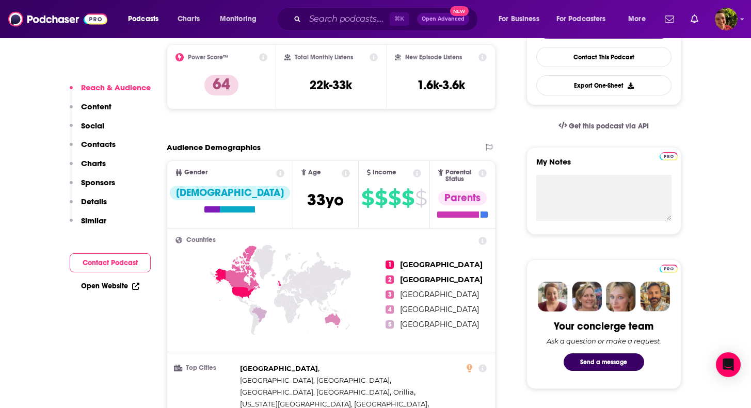
scroll to position [331, 0]
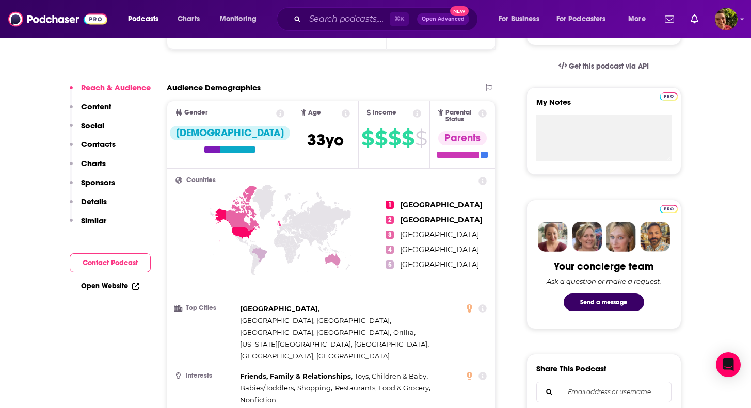
click at [100, 139] on p "Contacts" at bounding box center [98, 144] width 35 height 10
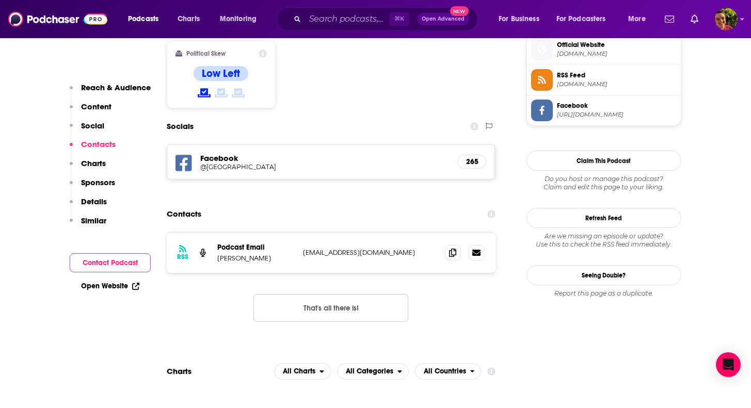
scroll to position [851, 0]
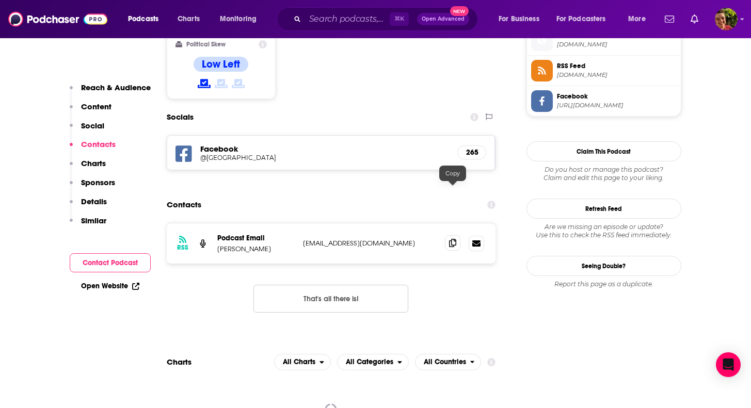
click at [452, 239] on icon at bounding box center [452, 243] width 7 height 8
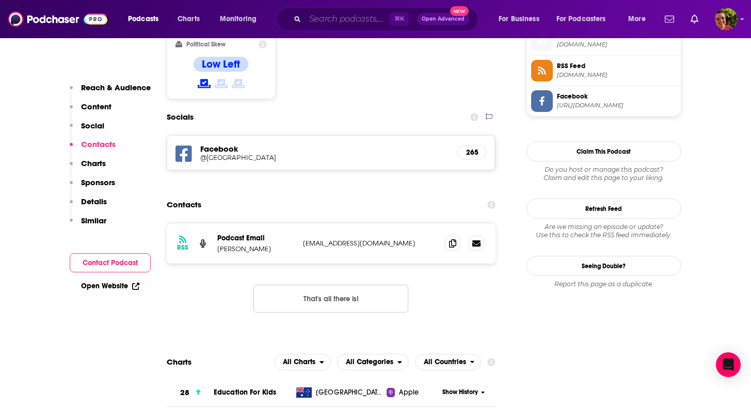
click at [348, 22] on input "Search podcasts, credits, & more..." at bounding box center [347, 19] width 85 height 17
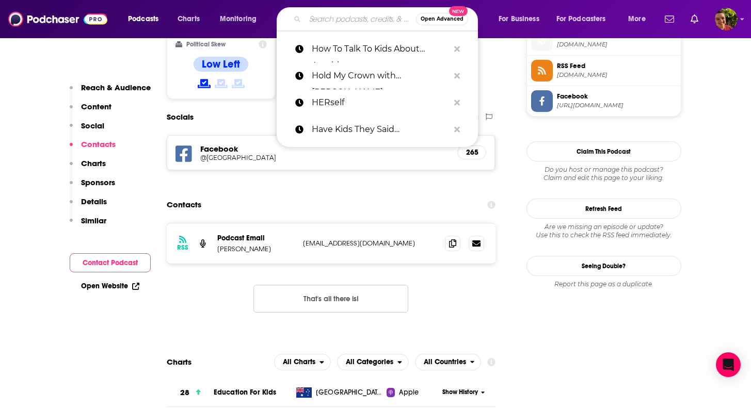
paste input "Hungry for Conversation with [PERSON_NAME]"
type input "Hungry for Conversation with [PERSON_NAME]"
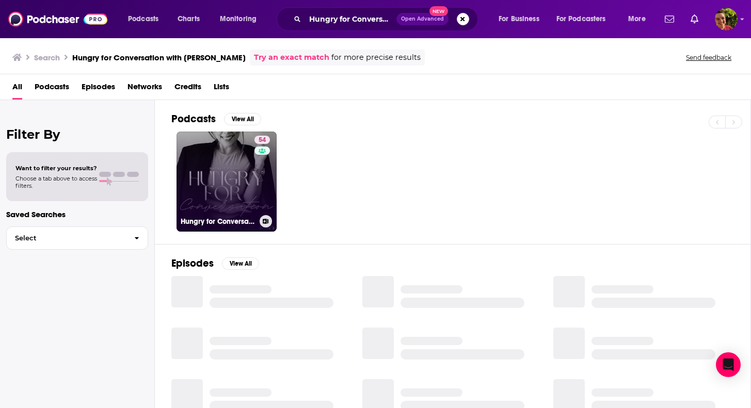
click at [227, 182] on link "54 Hungry for Conversation with [PERSON_NAME]" at bounding box center [226, 182] width 100 height 100
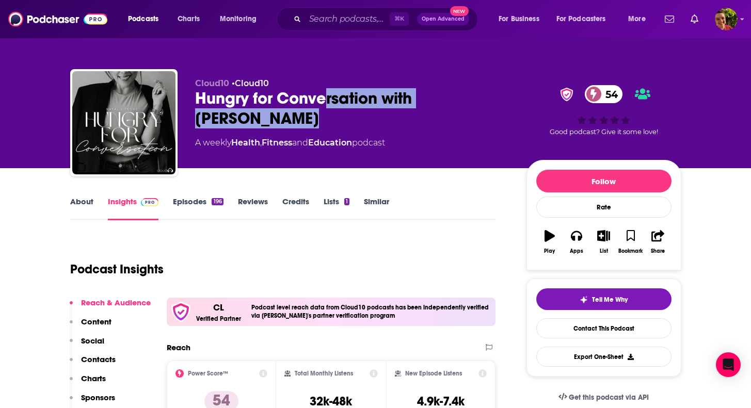
drag, startPoint x: 261, startPoint y: 112, endPoint x: 322, endPoint y: 104, distance: 62.4
click at [324, 104] on div "Hungry for Conversation with [PERSON_NAME] 54" at bounding box center [352, 108] width 315 height 40
click at [276, 125] on div "Hungry for Conversation with [PERSON_NAME] 54" at bounding box center [352, 108] width 315 height 40
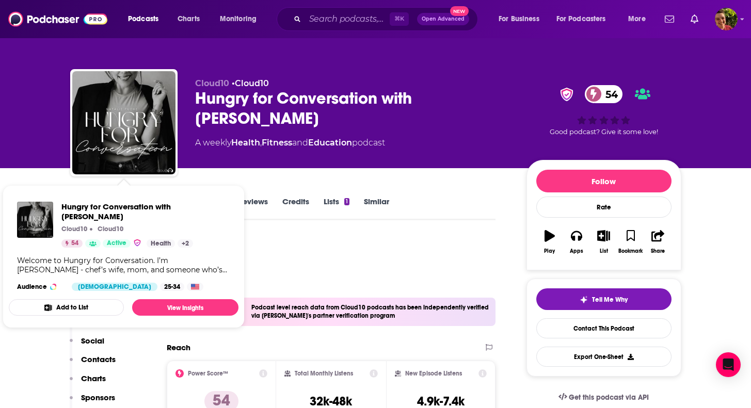
click at [310, 257] on div "Podcast Insights" at bounding box center [278, 263] width 417 height 53
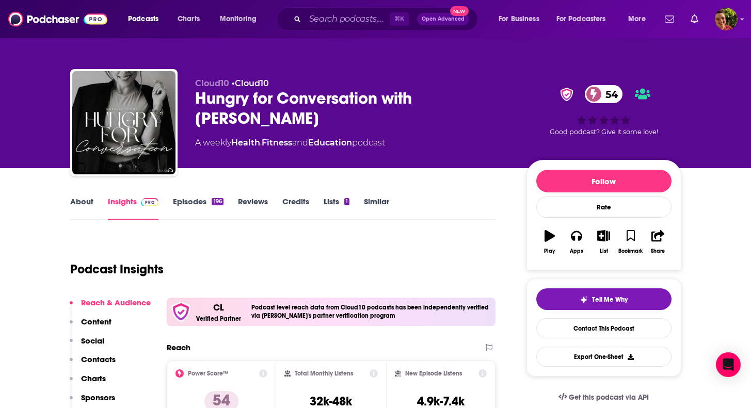
click at [90, 201] on link "About" at bounding box center [81, 209] width 23 height 24
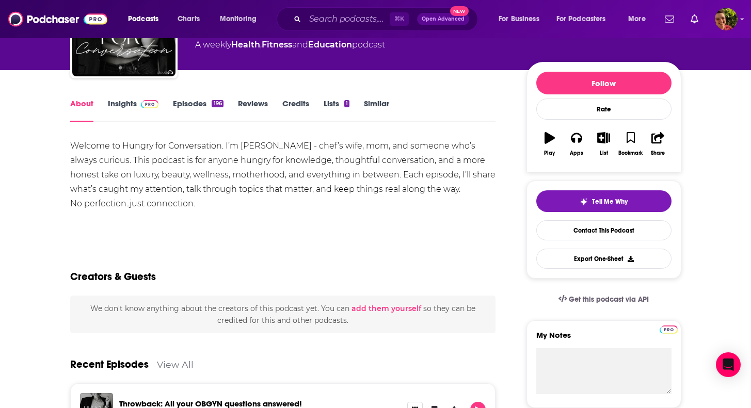
scroll to position [93, 0]
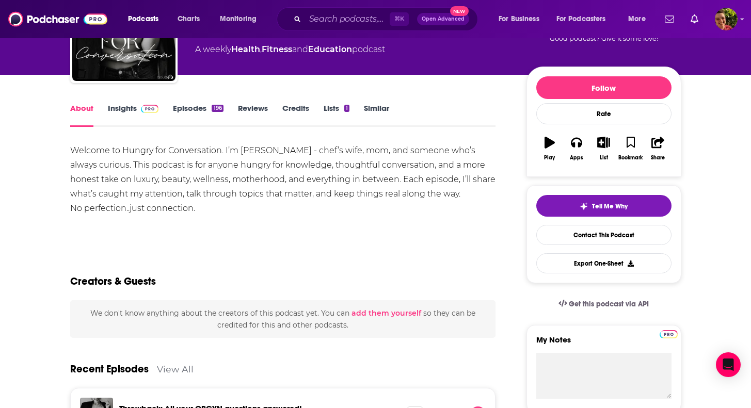
click at [144, 110] on img at bounding box center [150, 109] width 18 height 8
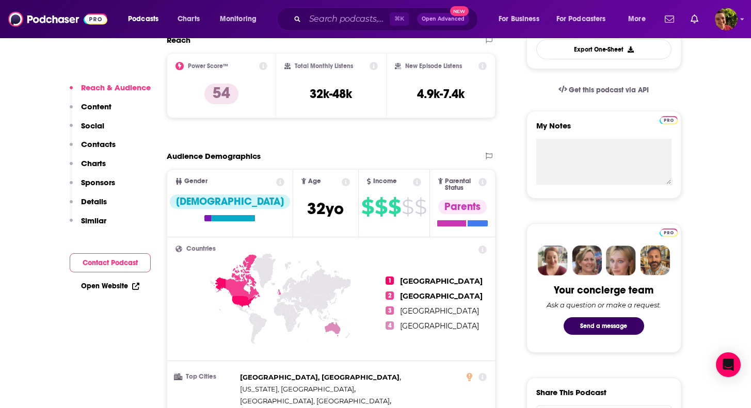
click at [103, 145] on p "Contacts" at bounding box center [98, 144] width 35 height 10
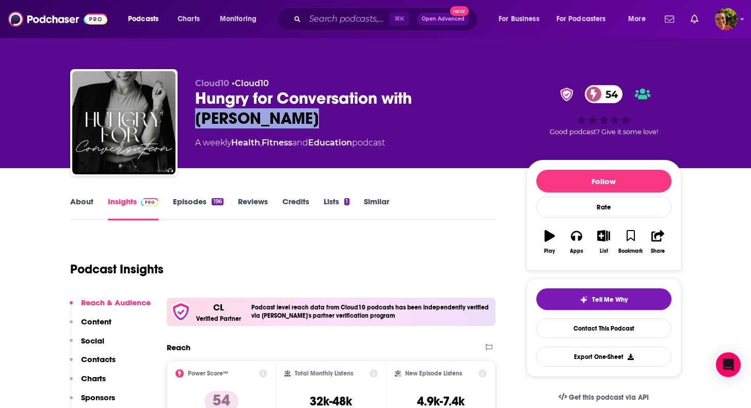
drag, startPoint x: 259, startPoint y: 116, endPoint x: 421, endPoint y: 100, distance: 162.8
click at [421, 100] on div "Hungry for Conversation with [PERSON_NAME] 54" at bounding box center [352, 108] width 315 height 40
copy h2 "[PERSON_NAME]"
